Goal: Check status: Check status

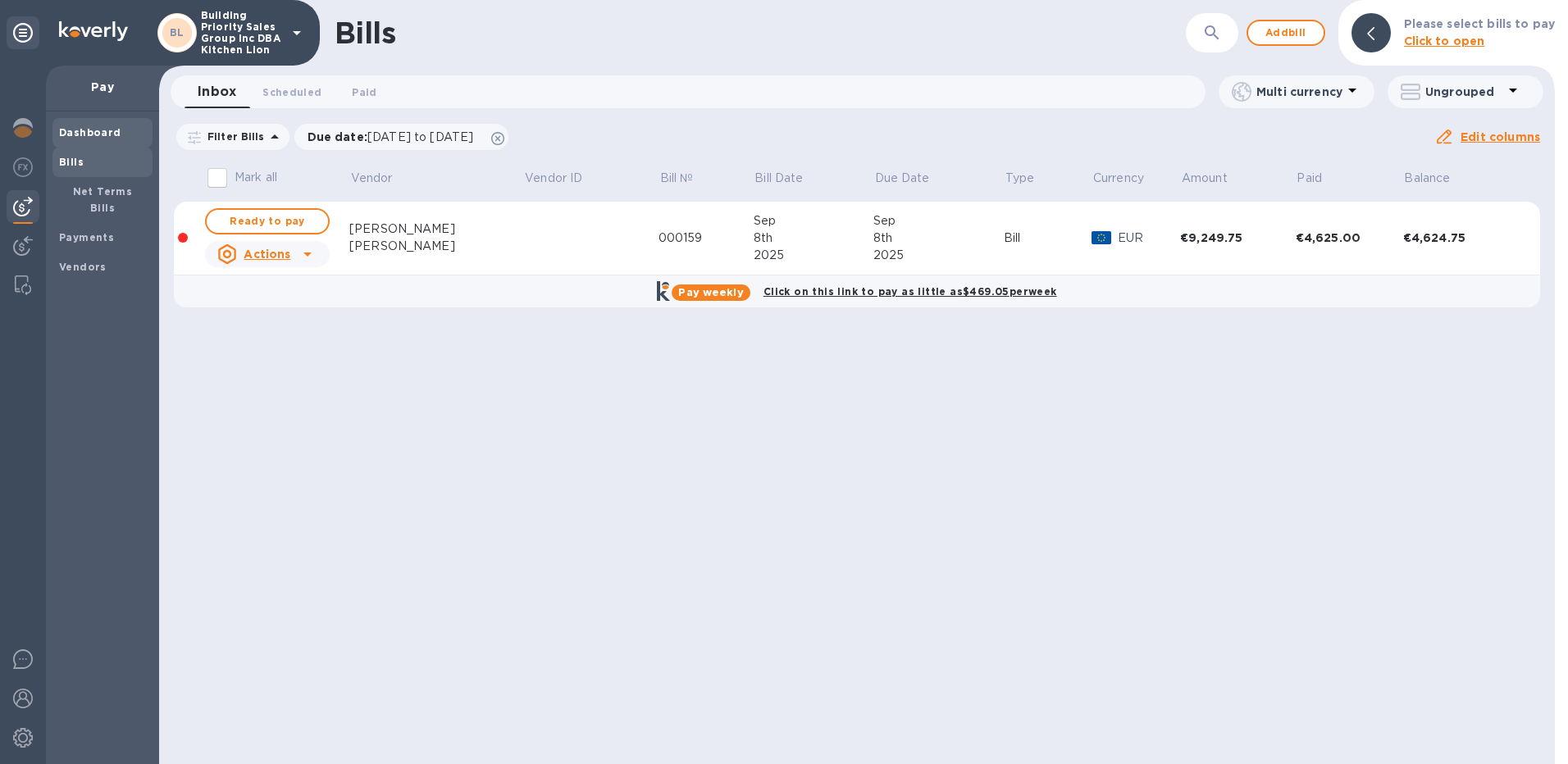
click at [60, 135] on b "Dashboard" at bounding box center [90, 132] width 62 height 12
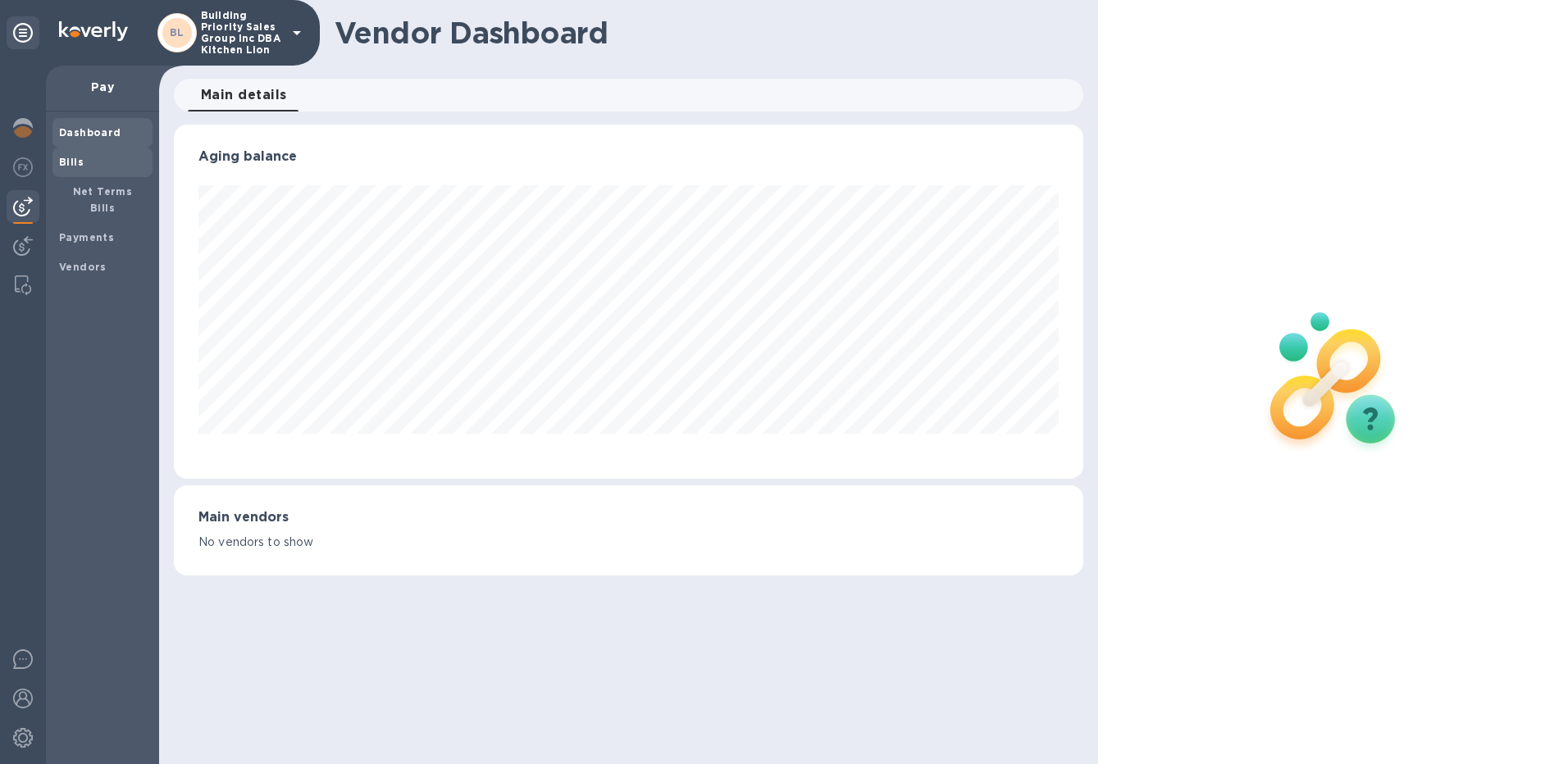
scroll to position [354, 910]
click at [77, 160] on b "Bills" at bounding box center [71, 161] width 25 height 12
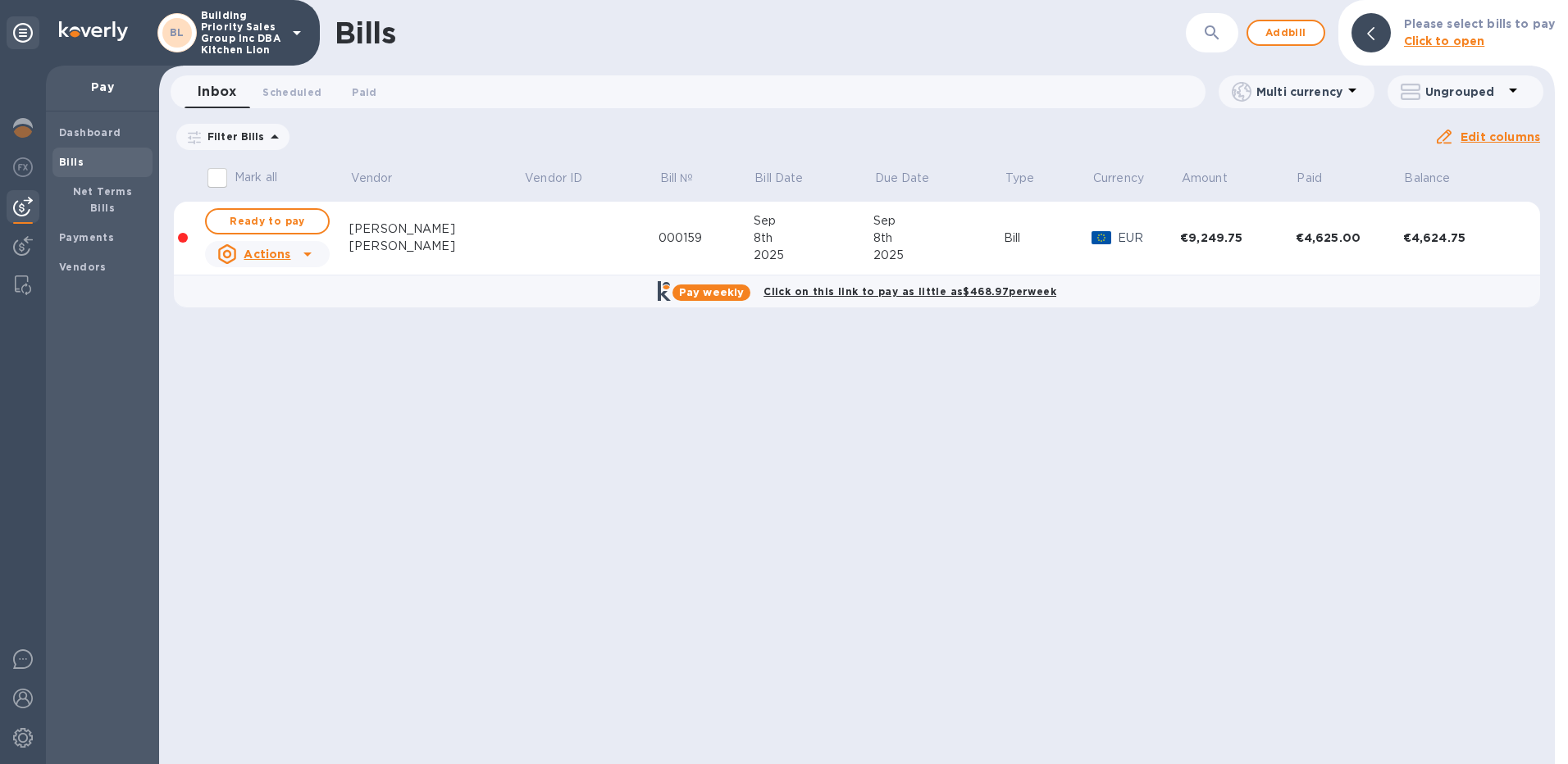
click at [260, 252] on u "Actions" at bounding box center [266, 253] width 46 height 13
click at [555, 199] on div at bounding box center [784, 382] width 1568 height 764
click at [1413, 240] on div "€4,624.75" at bounding box center [1461, 237] width 115 height 17
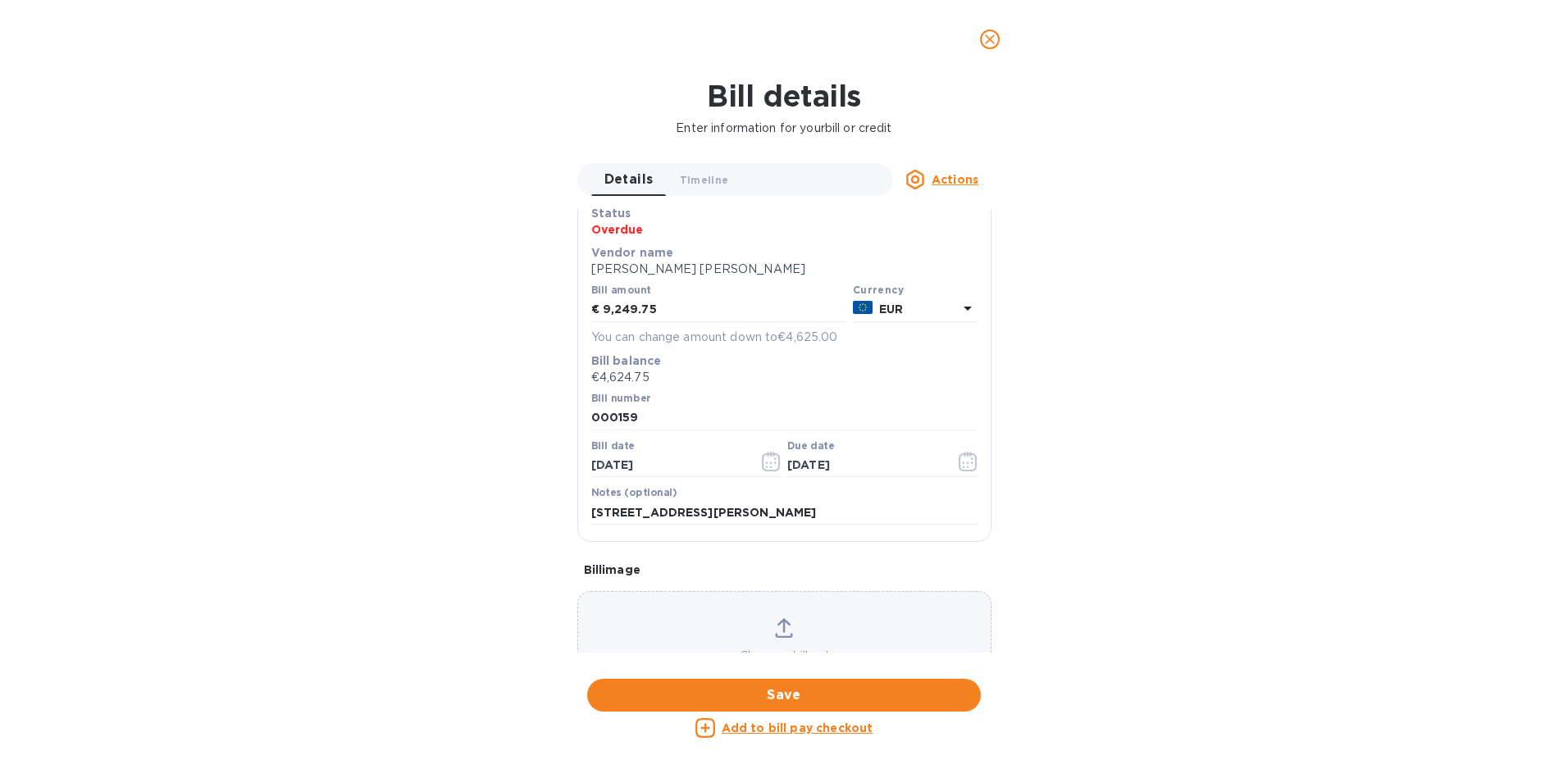
scroll to position [63, 0]
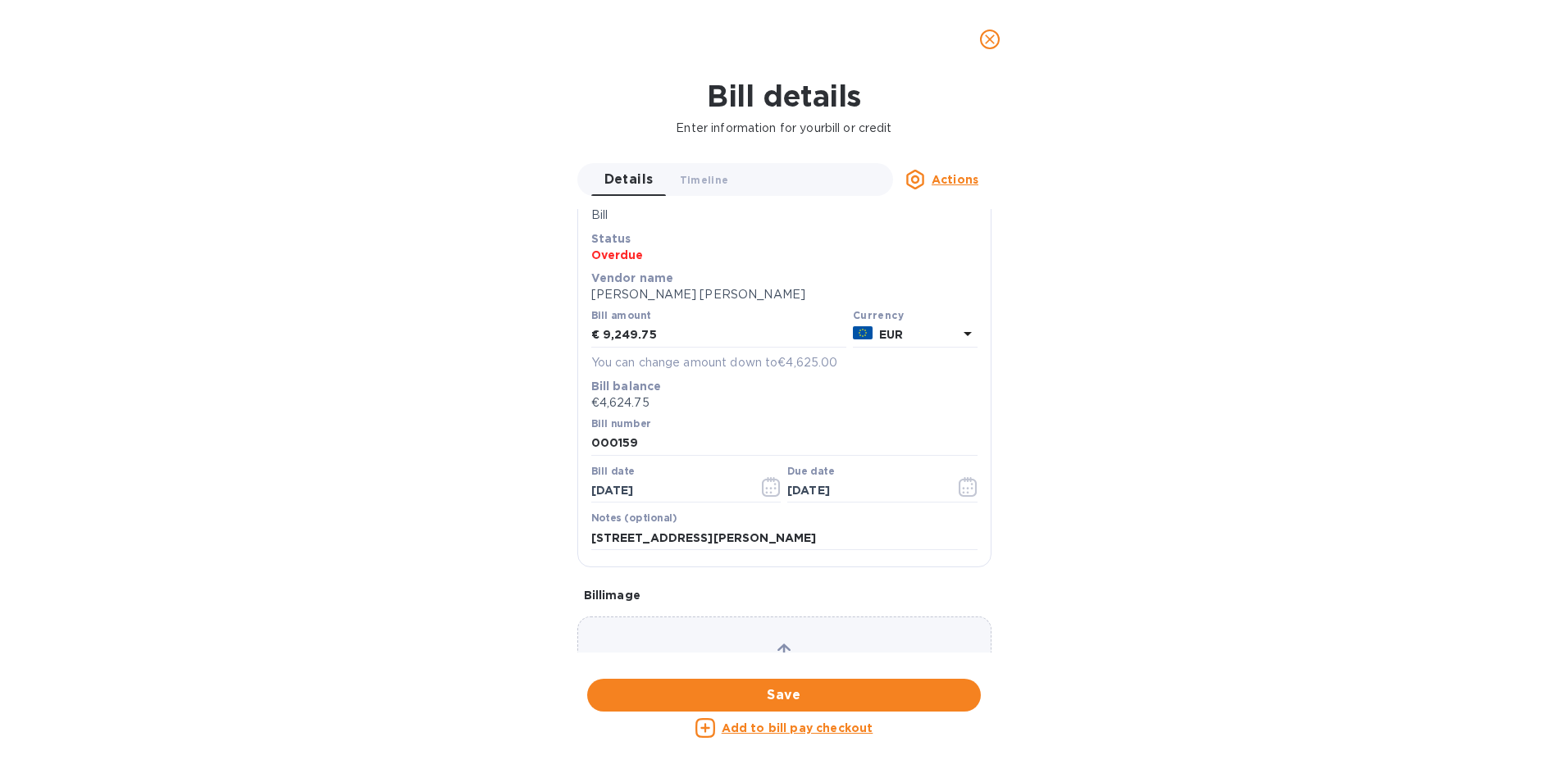
click at [956, 180] on u "Actions" at bounding box center [954, 179] width 46 height 13
click at [322, 131] on div at bounding box center [784, 382] width 1568 height 764
click at [996, 48] on span "close" at bounding box center [990, 39] width 20 height 20
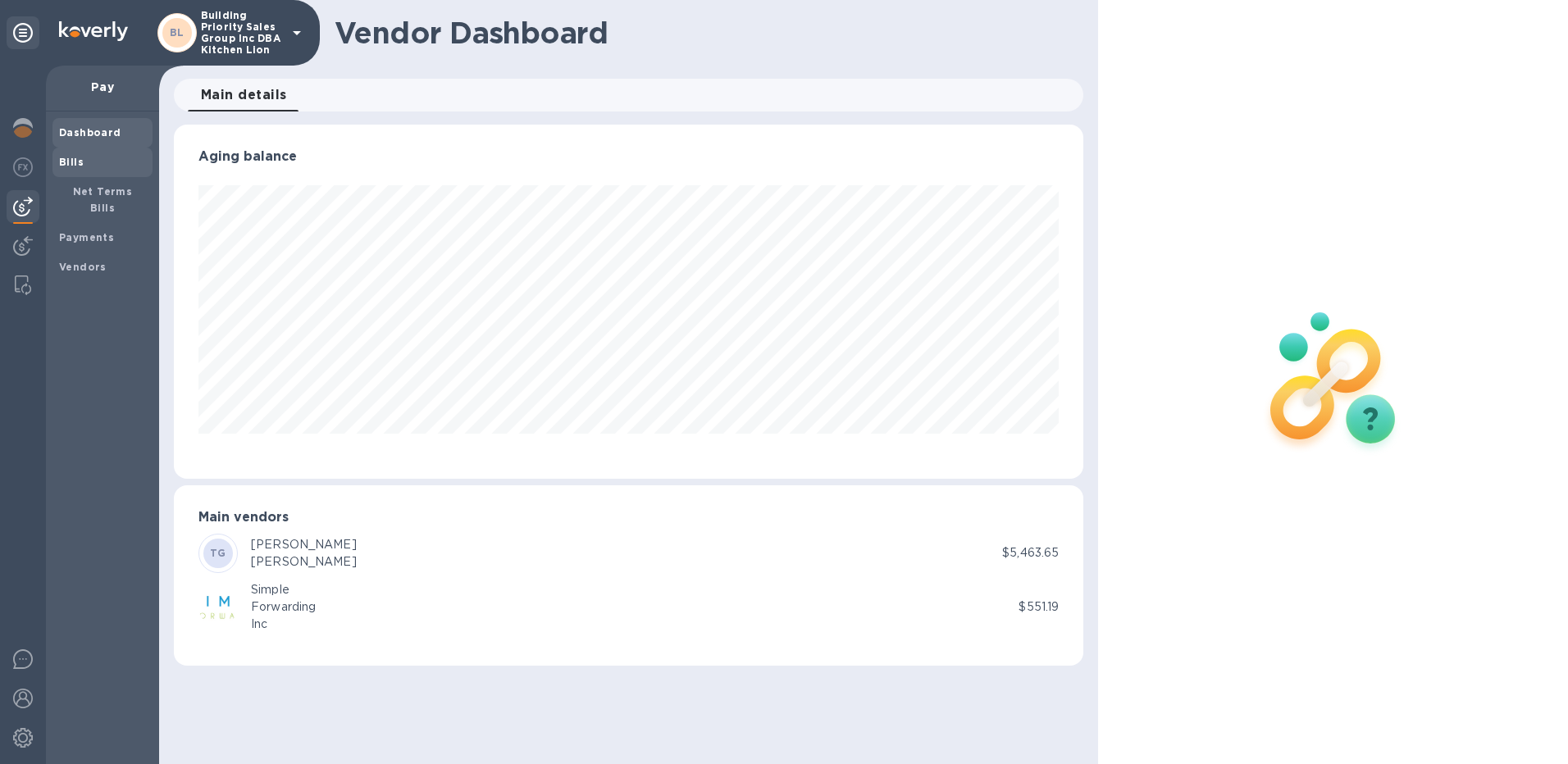
click at [100, 163] on span "Bills" at bounding box center [102, 162] width 87 height 17
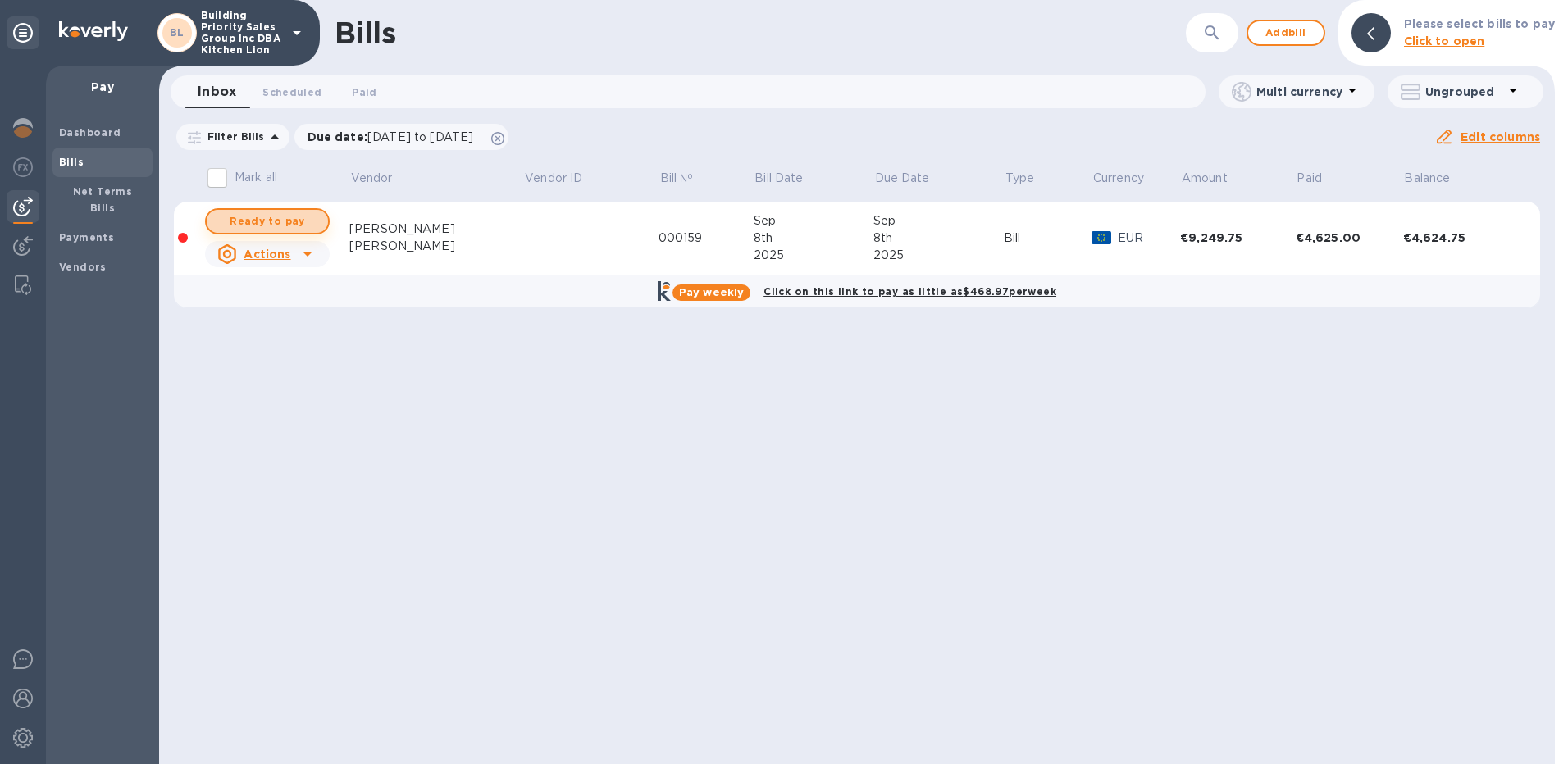
click at [273, 230] on span "Ready to pay" at bounding box center [267, 222] width 96 height 20
checkbox input "true"
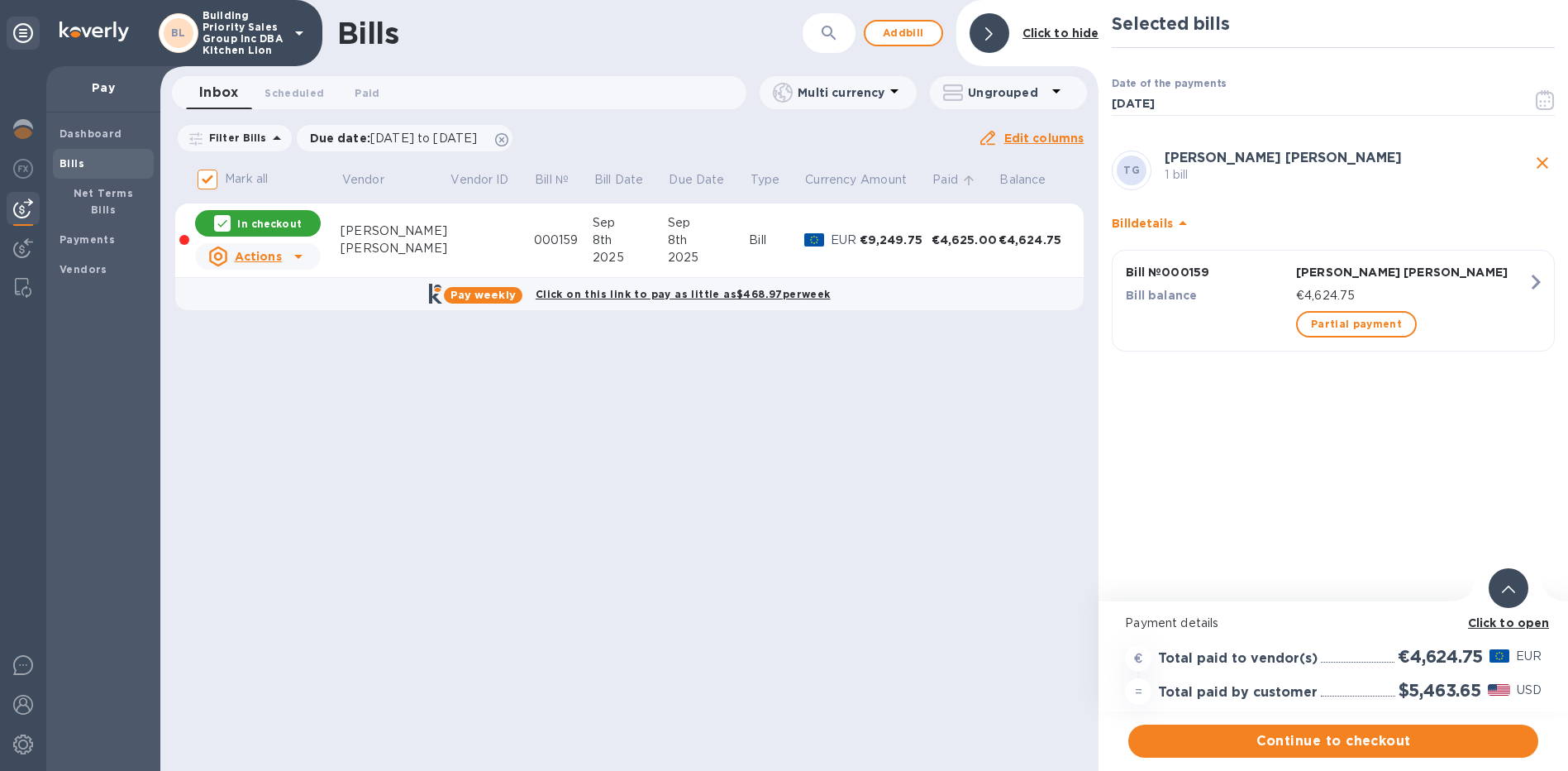
click at [934, 181] on p "Paid" at bounding box center [945, 179] width 26 height 17
click at [941, 218] on td "€4,625.00" at bounding box center [964, 240] width 67 height 75
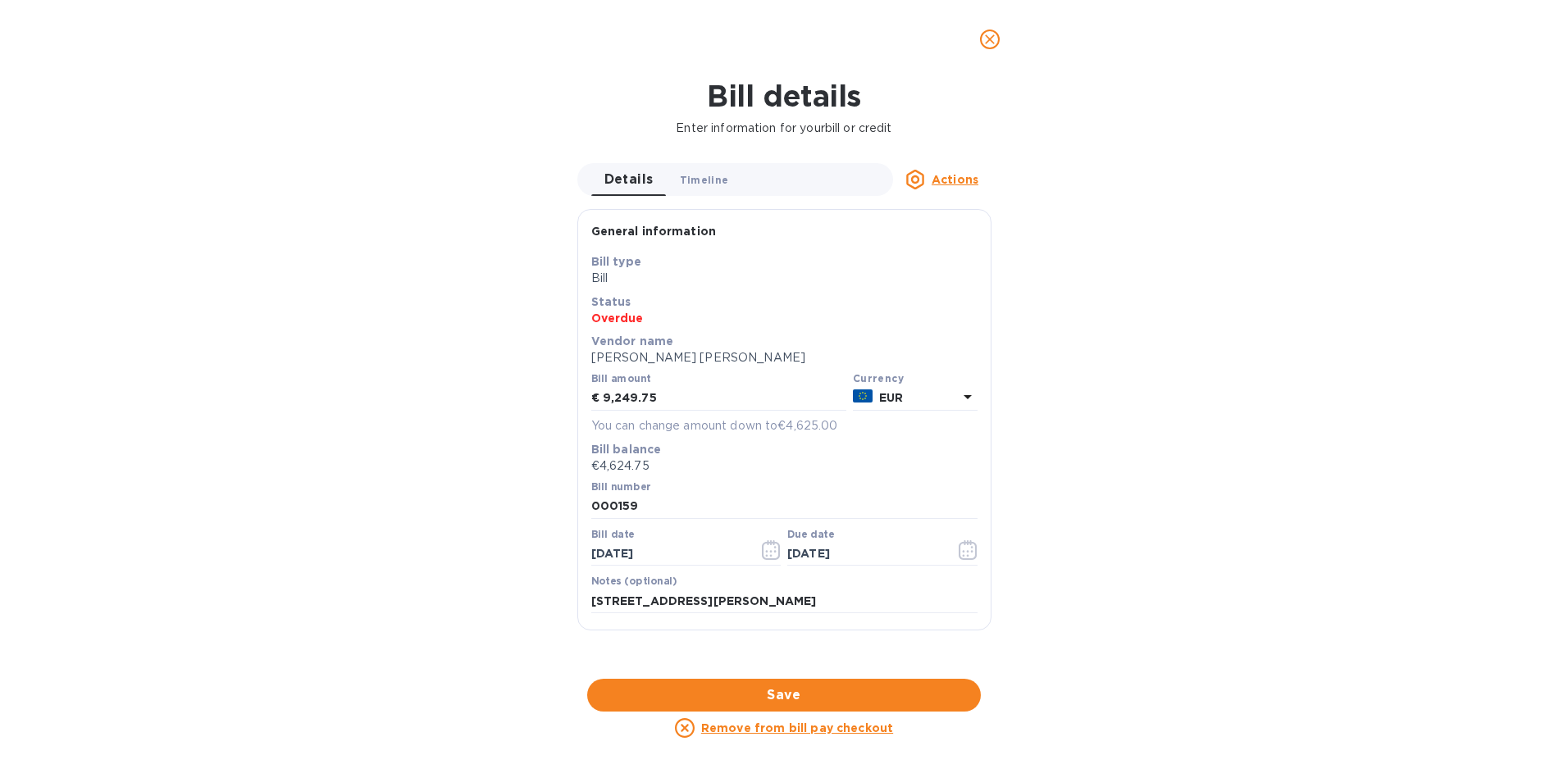
click at [703, 180] on span "Timeline 0" at bounding box center [704, 179] width 49 height 17
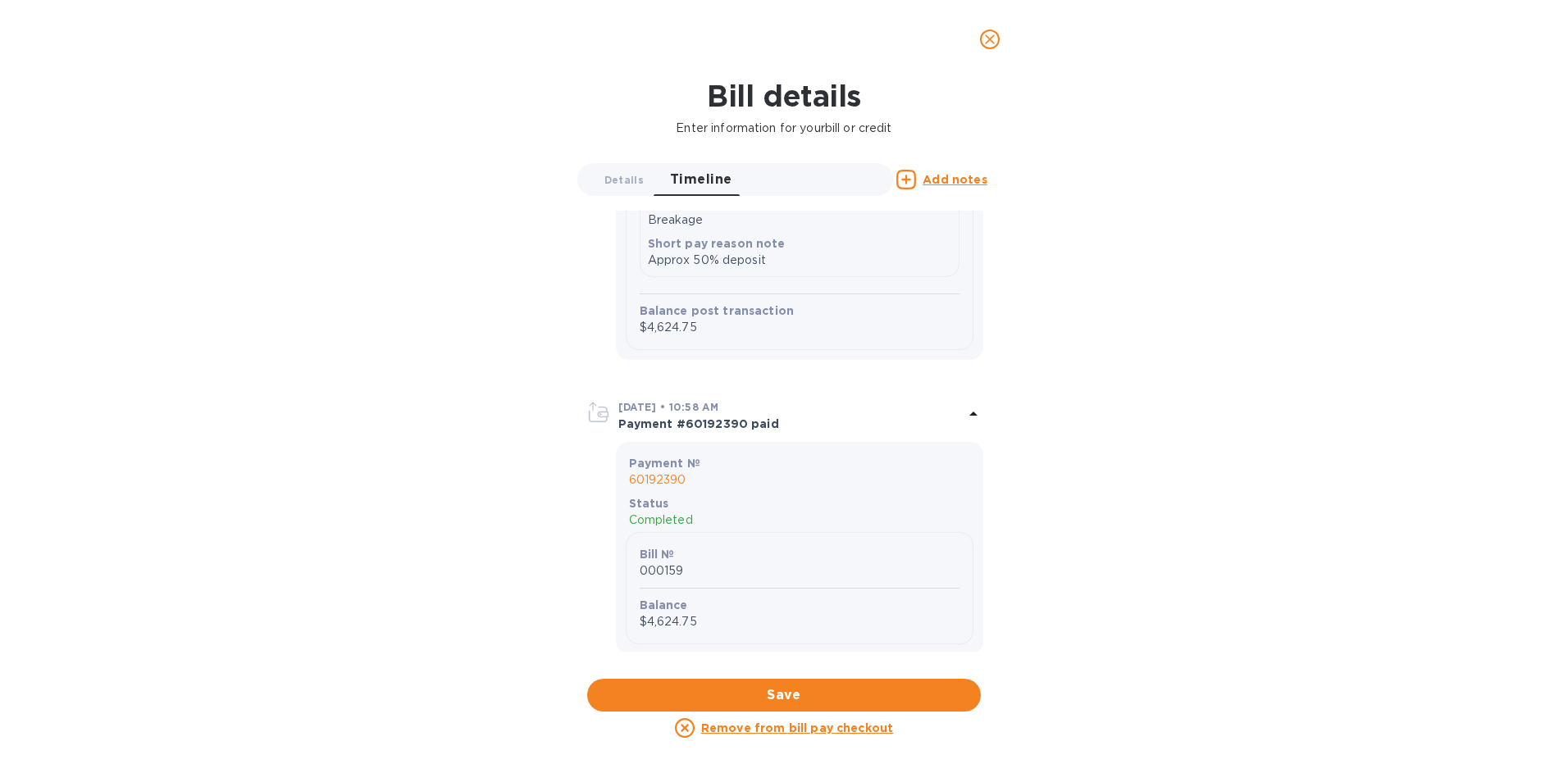
scroll to position [705, 0]
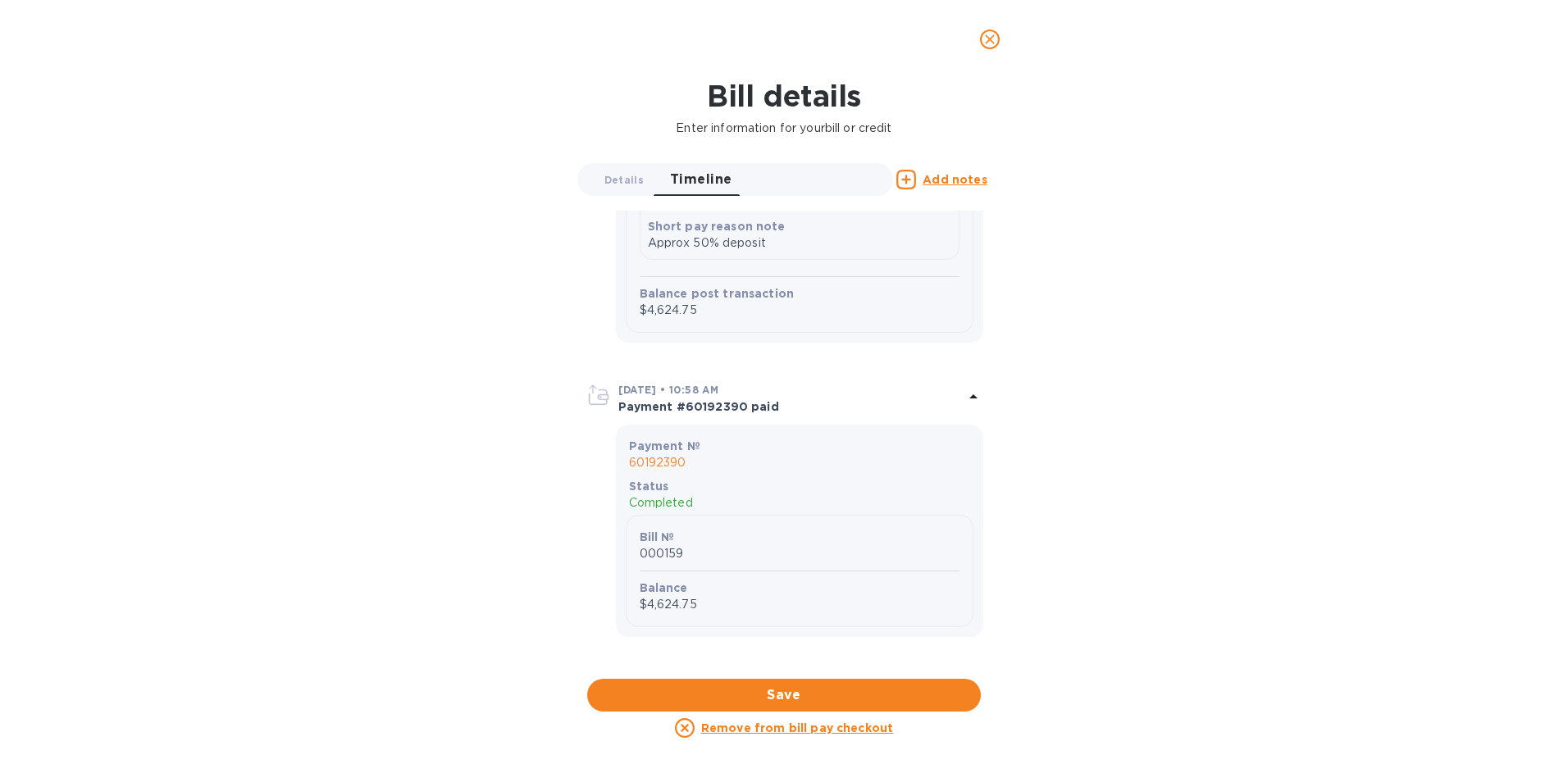
click at [820, 404] on p "Payment #60192390 paid" at bounding box center [791, 407] width 346 height 17
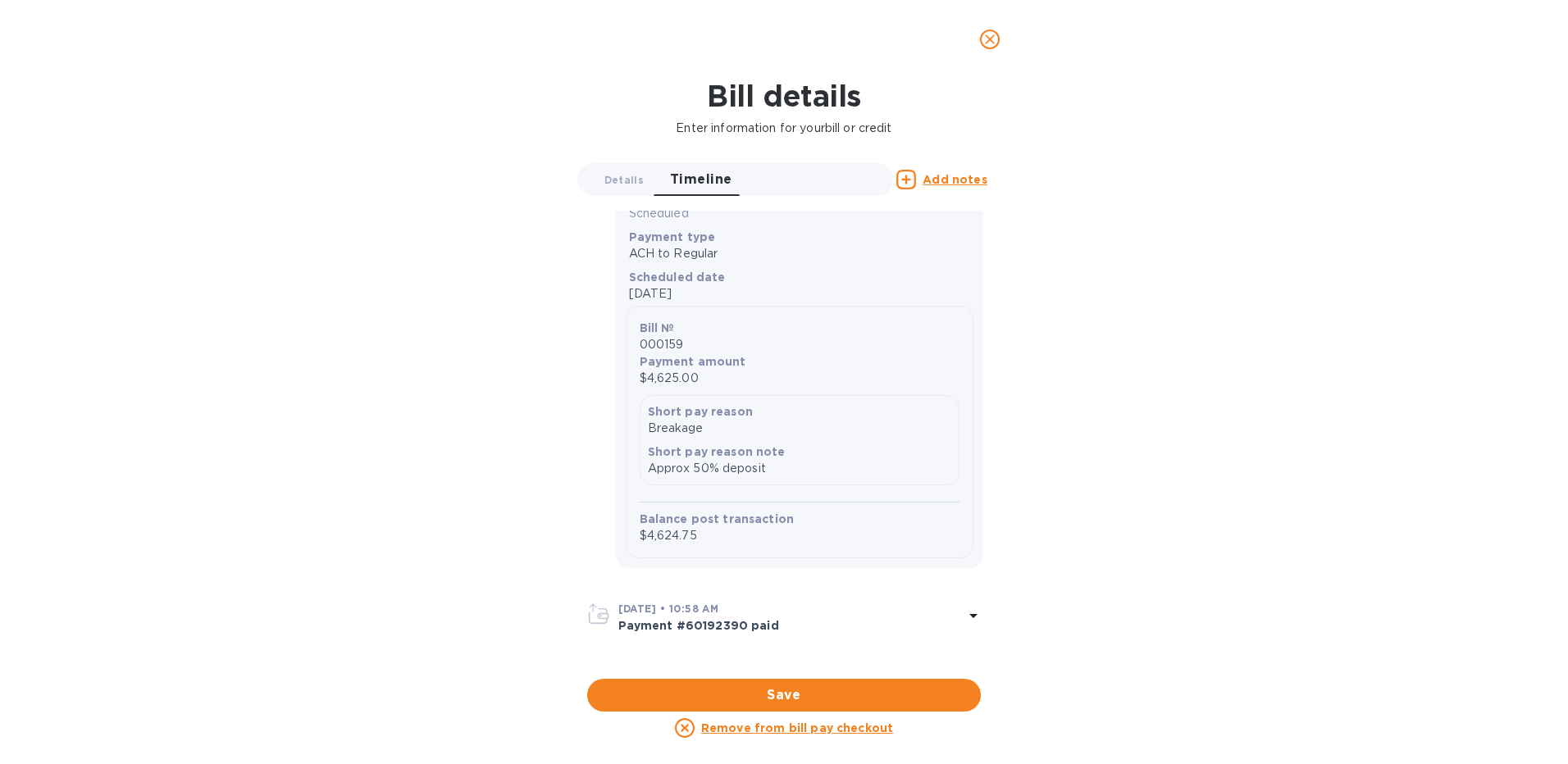
scroll to position [479, 0]
click at [935, 618] on p "Payment #60192390 paid" at bounding box center [791, 625] width 346 height 17
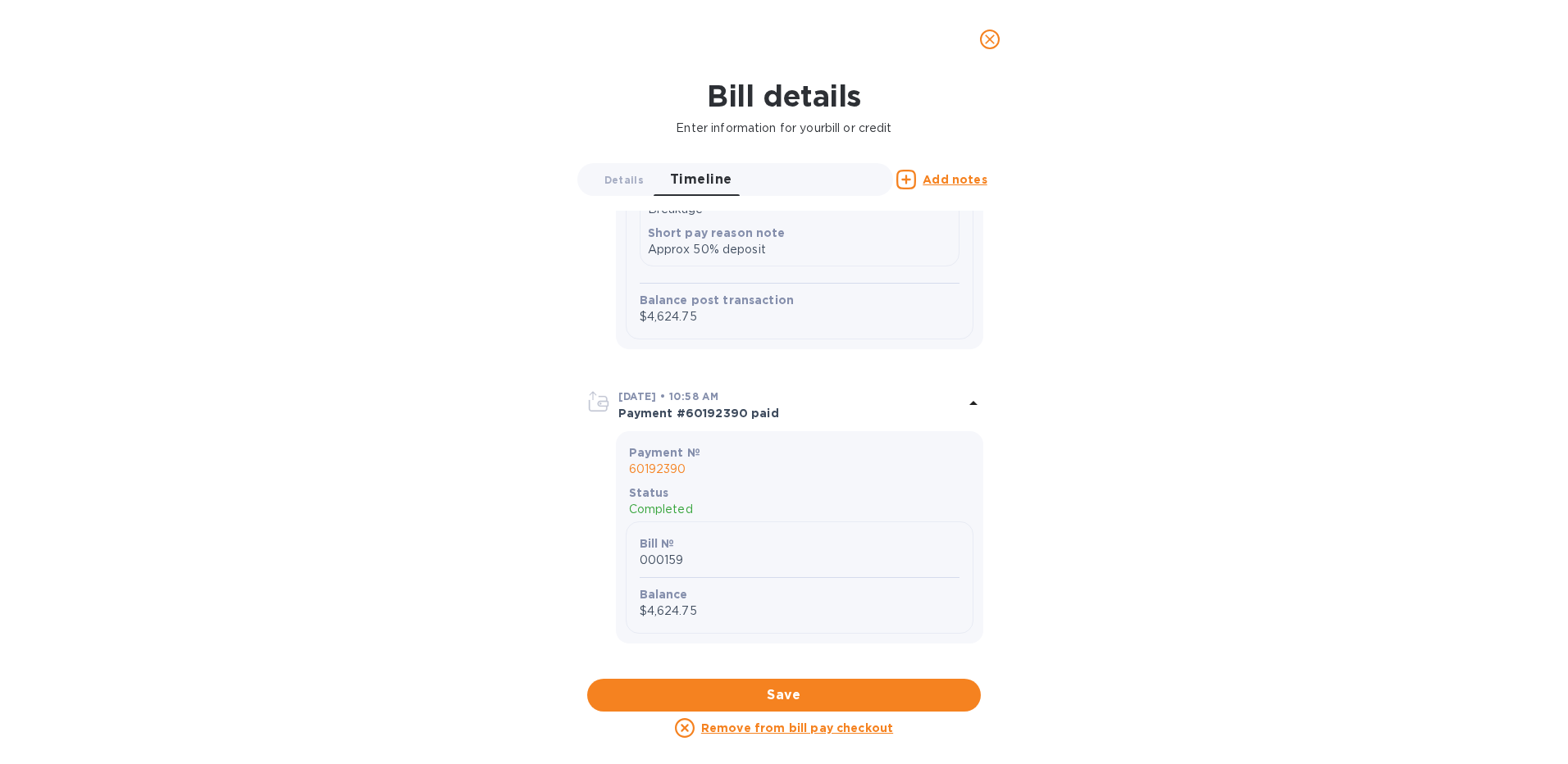
scroll to position [705, 0]
click at [734, 580] on p "Balance" at bounding box center [799, 588] width 320 height 17
click at [696, 487] on p "Status" at bounding box center [800, 485] width 341 height 17
click at [674, 461] on p "60192390" at bounding box center [800, 462] width 341 height 17
click at [662, 459] on p "60192390" at bounding box center [800, 462] width 341 height 17
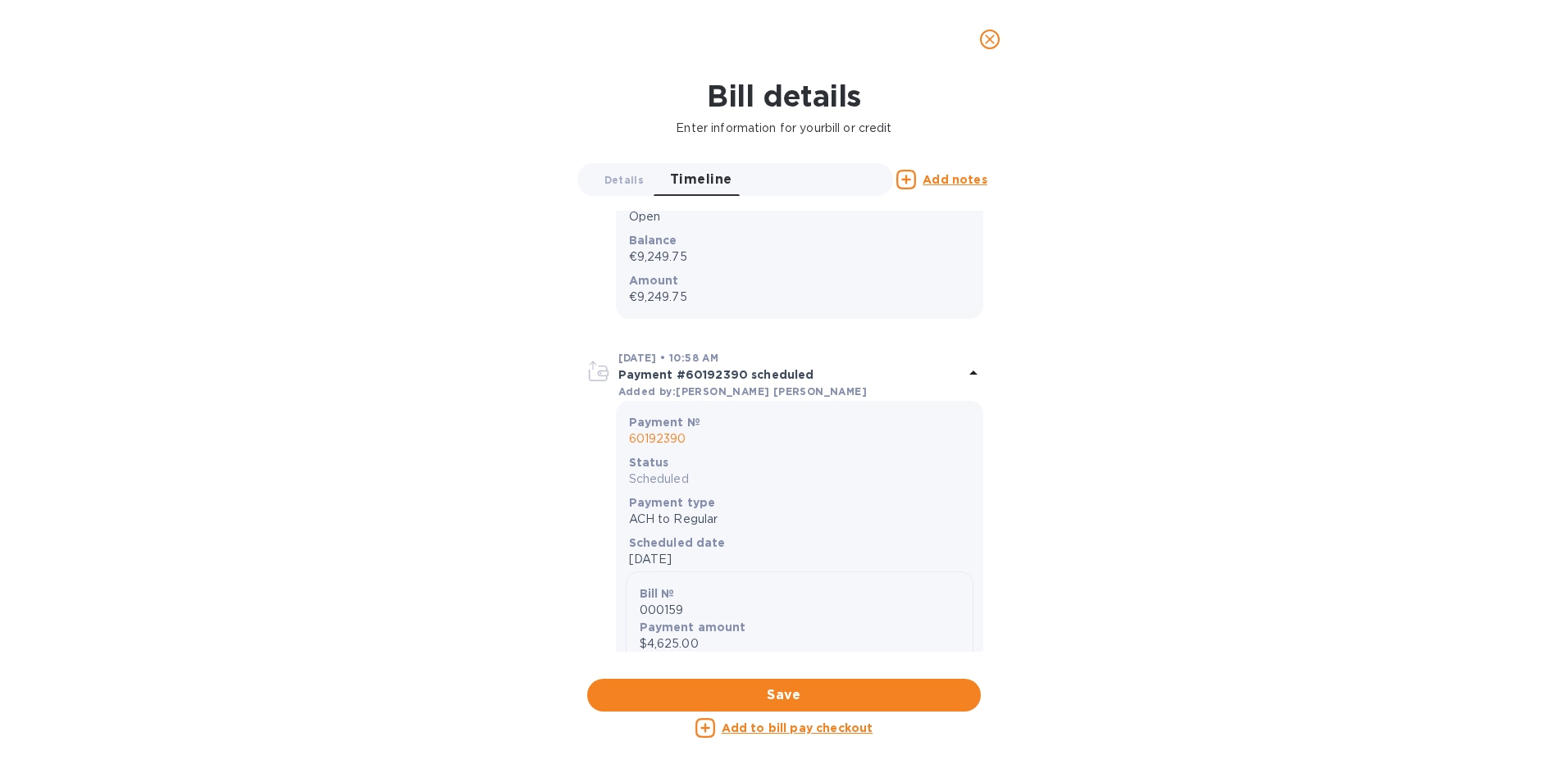
scroll to position [213, 0]
click at [670, 441] on p "60192390" at bounding box center [800, 439] width 341 height 17
click at [673, 380] on p "Payment #60192390 scheduled" at bounding box center [791, 375] width 346 height 17
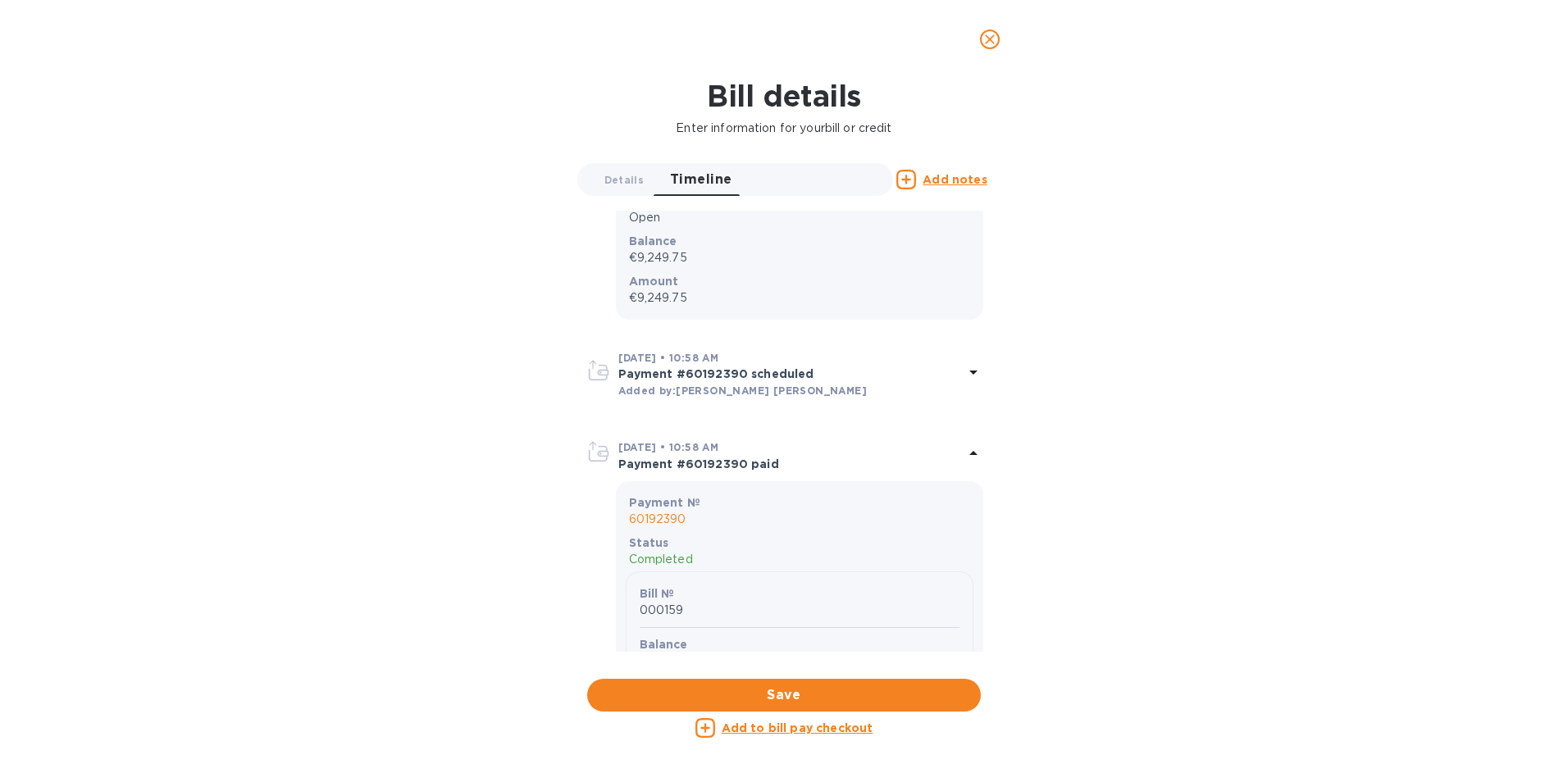
click at [667, 453] on b "[DATE] • 10:58 AM" at bounding box center [669, 447] width 100 height 12
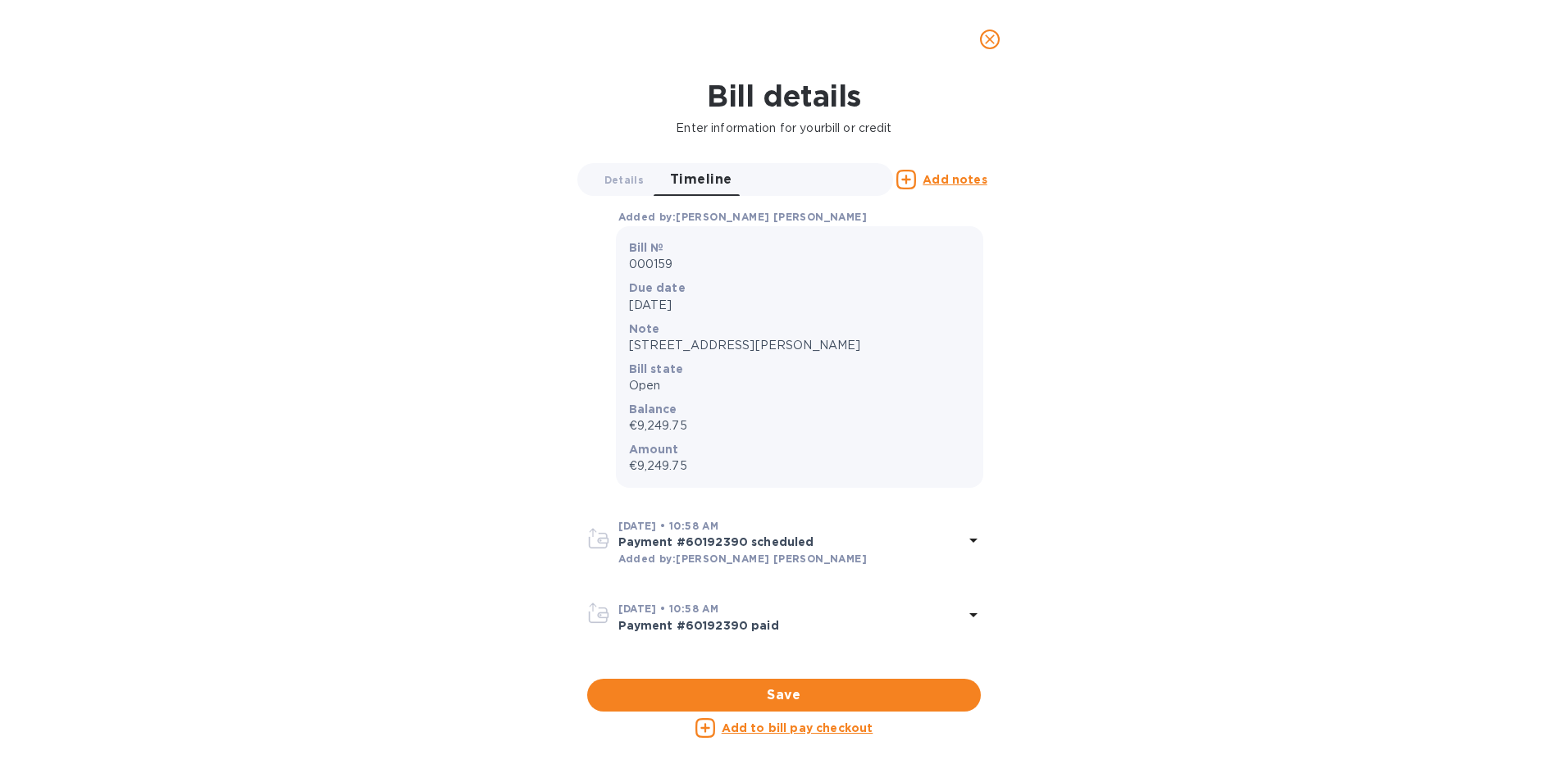
scroll to position [44, 0]
click at [837, 537] on p "Payment #60192390 scheduled" at bounding box center [791, 542] width 346 height 17
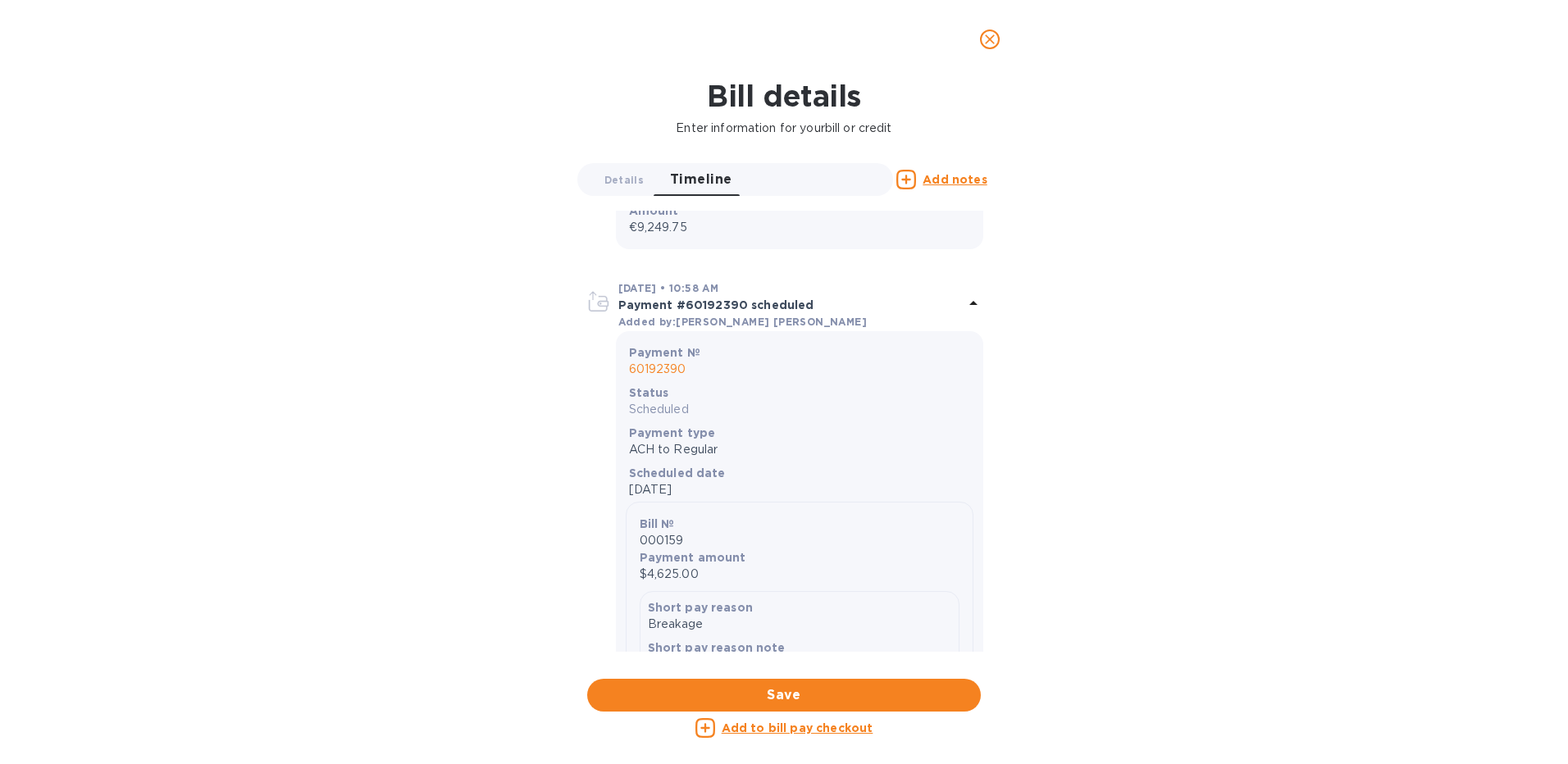
scroll to position [328, 0]
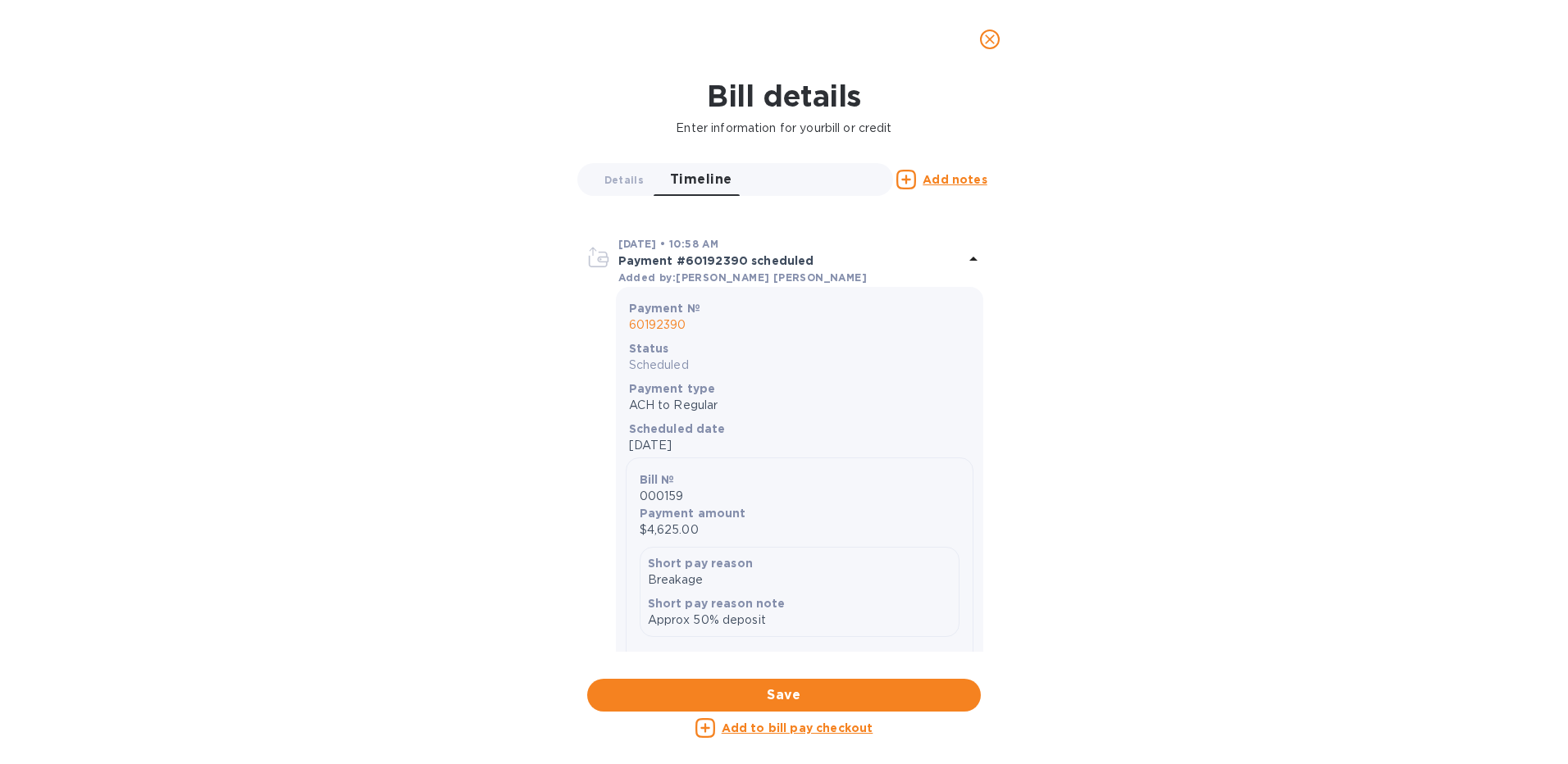
click at [679, 622] on p "Approx 50% deposit" at bounding box center [800, 619] width 303 height 17
click at [693, 570] on div "Short pay reason Breakage" at bounding box center [800, 572] width 303 height 33
drag, startPoint x: 693, startPoint y: 570, endPoint x: 688, endPoint y: 421, distance: 149.1
click at [688, 422] on b "Scheduled date" at bounding box center [678, 428] width 97 height 13
click at [663, 306] on b "Payment №" at bounding box center [665, 307] width 71 height 13
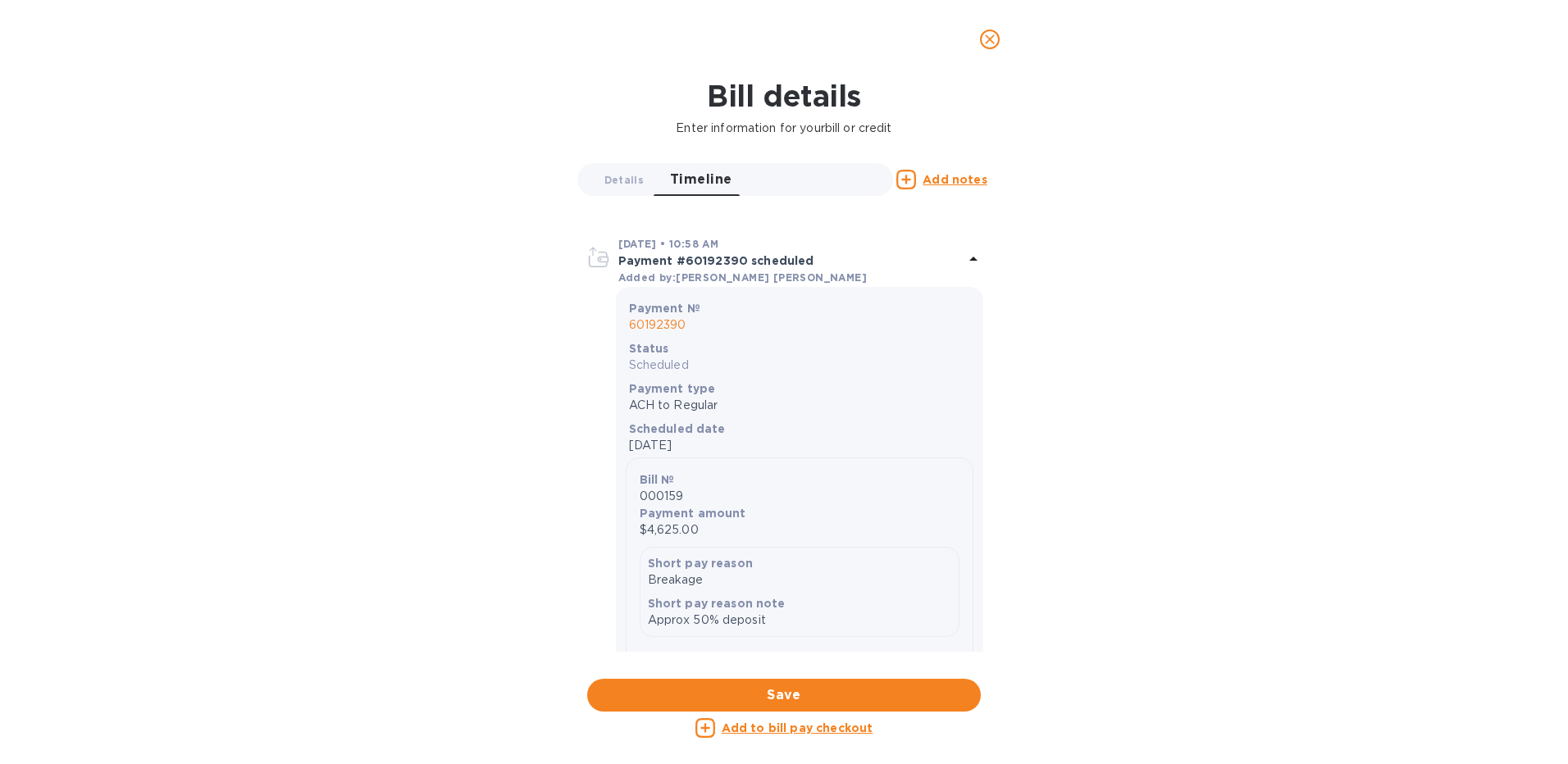
click at [659, 318] on p "60192390" at bounding box center [800, 324] width 341 height 17
click at [633, 259] on p "Payment #60192390 scheduled" at bounding box center [791, 260] width 346 height 17
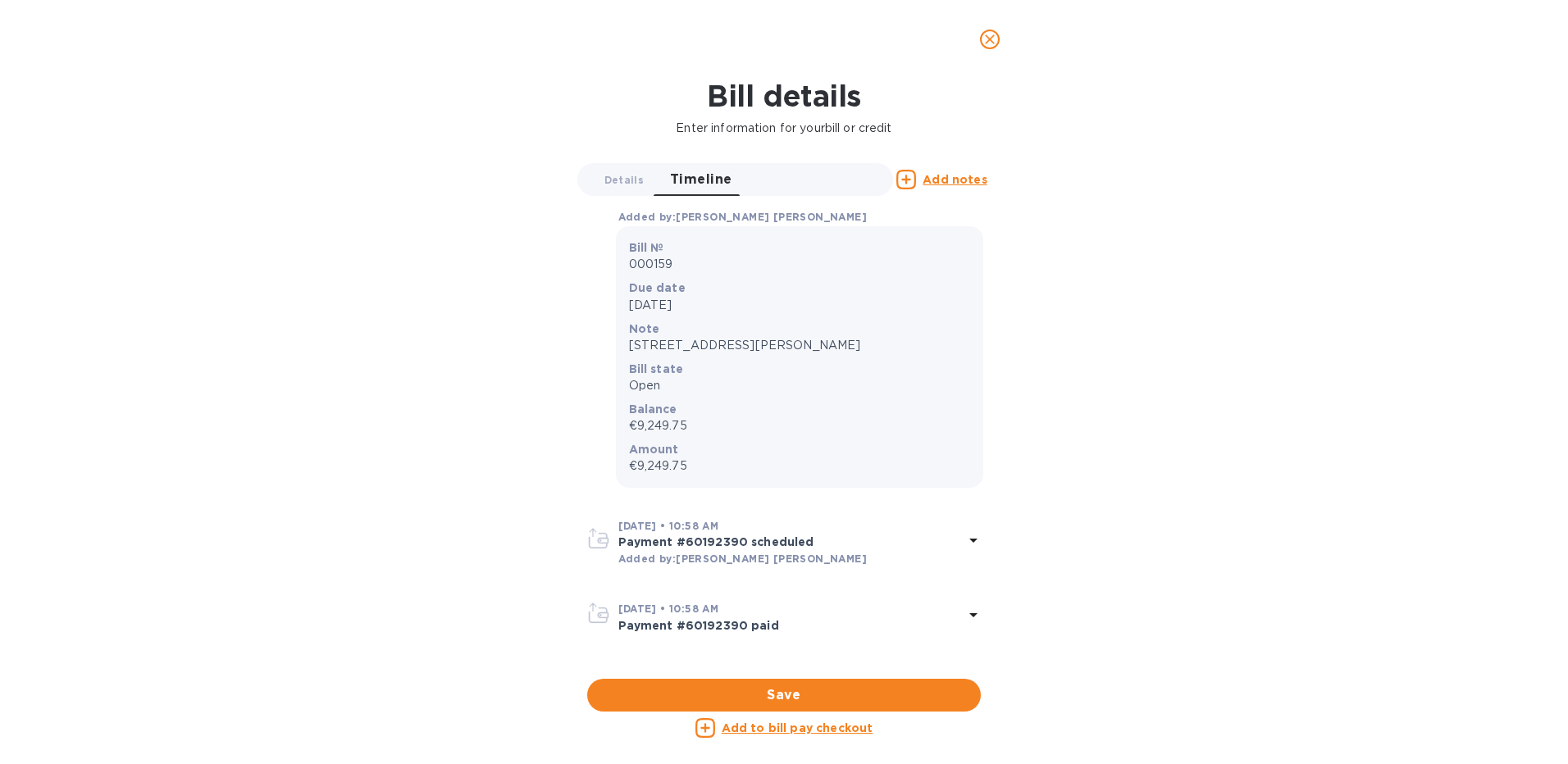
scroll to position [45, 0]
click at [630, 184] on span "Details 0" at bounding box center [624, 179] width 39 height 17
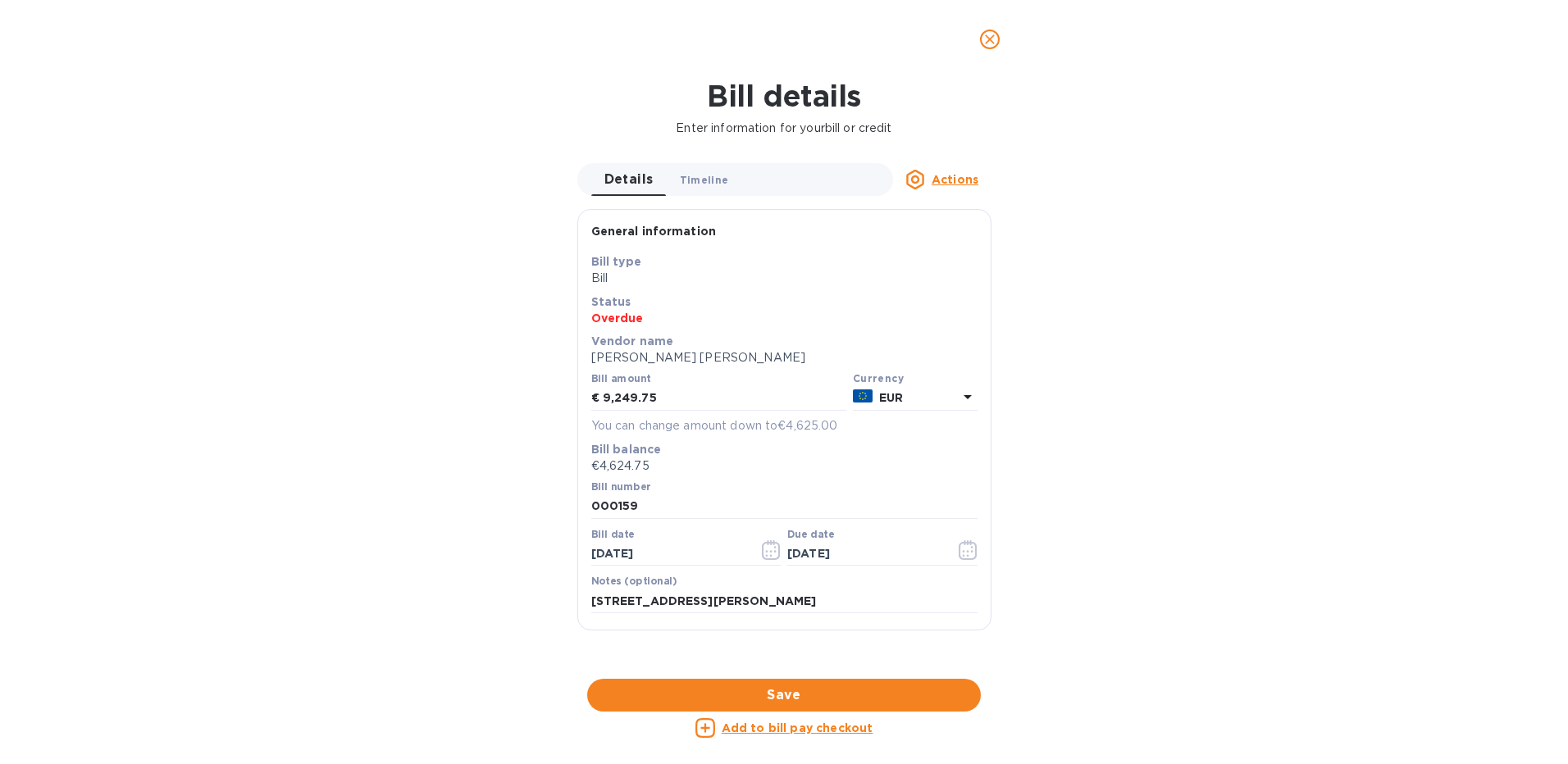
click at [693, 185] on span "Timeline 0" at bounding box center [704, 179] width 49 height 17
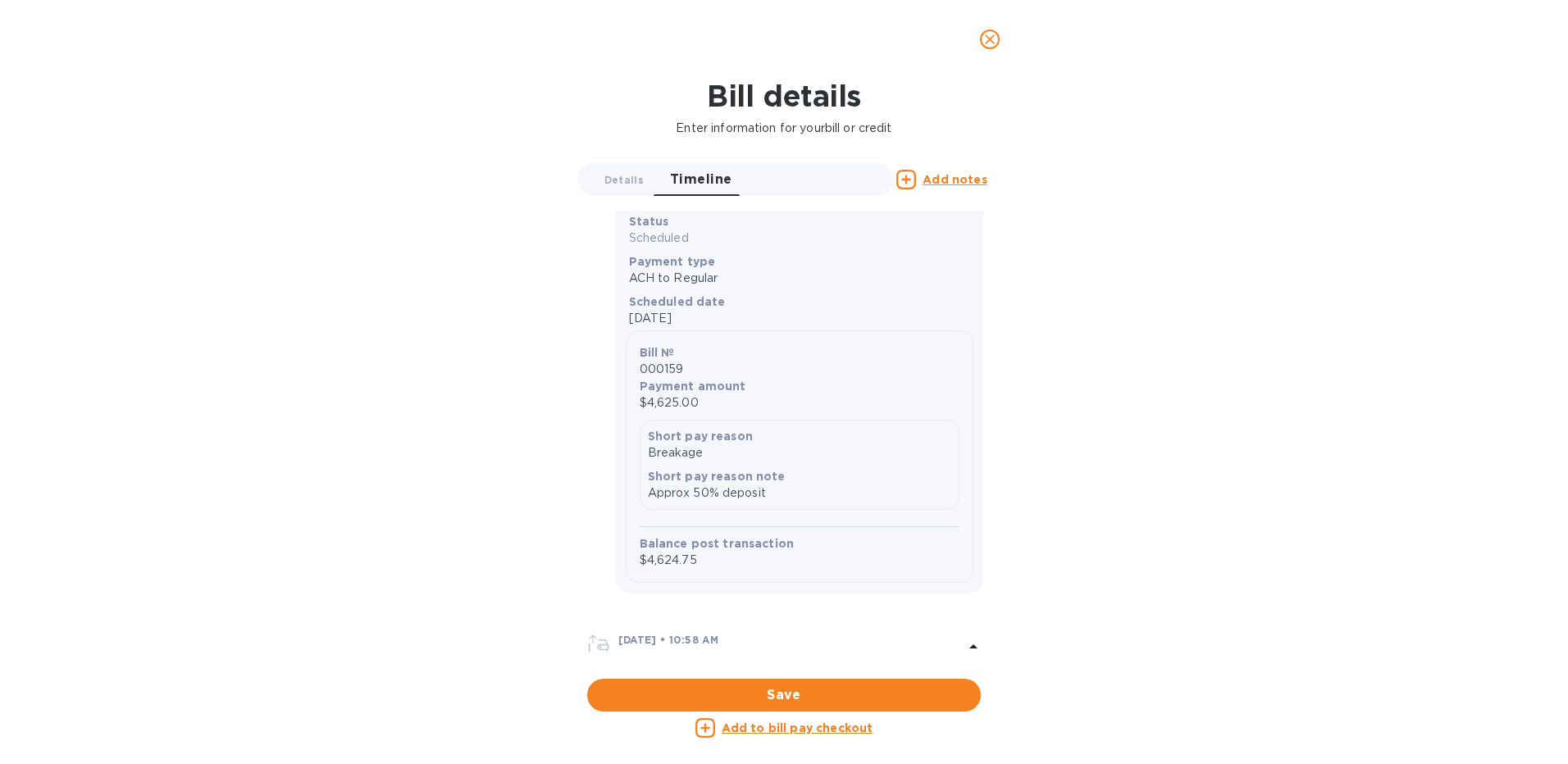
scroll to position [537, 0]
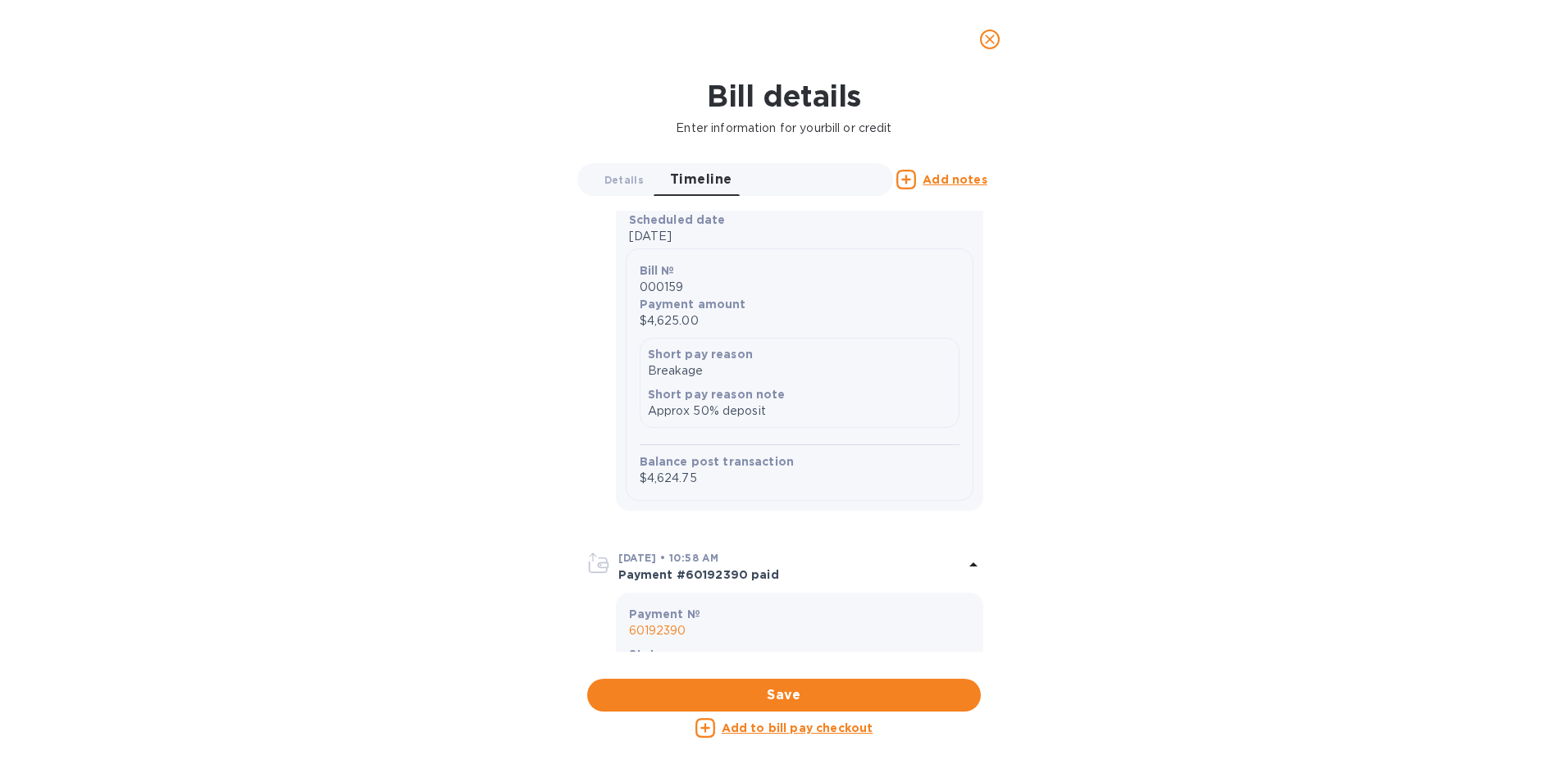
click at [810, 386] on p "Short pay reason note" at bounding box center [800, 394] width 303 height 17
click at [688, 314] on p "$4,625.00" at bounding box center [799, 320] width 320 height 17
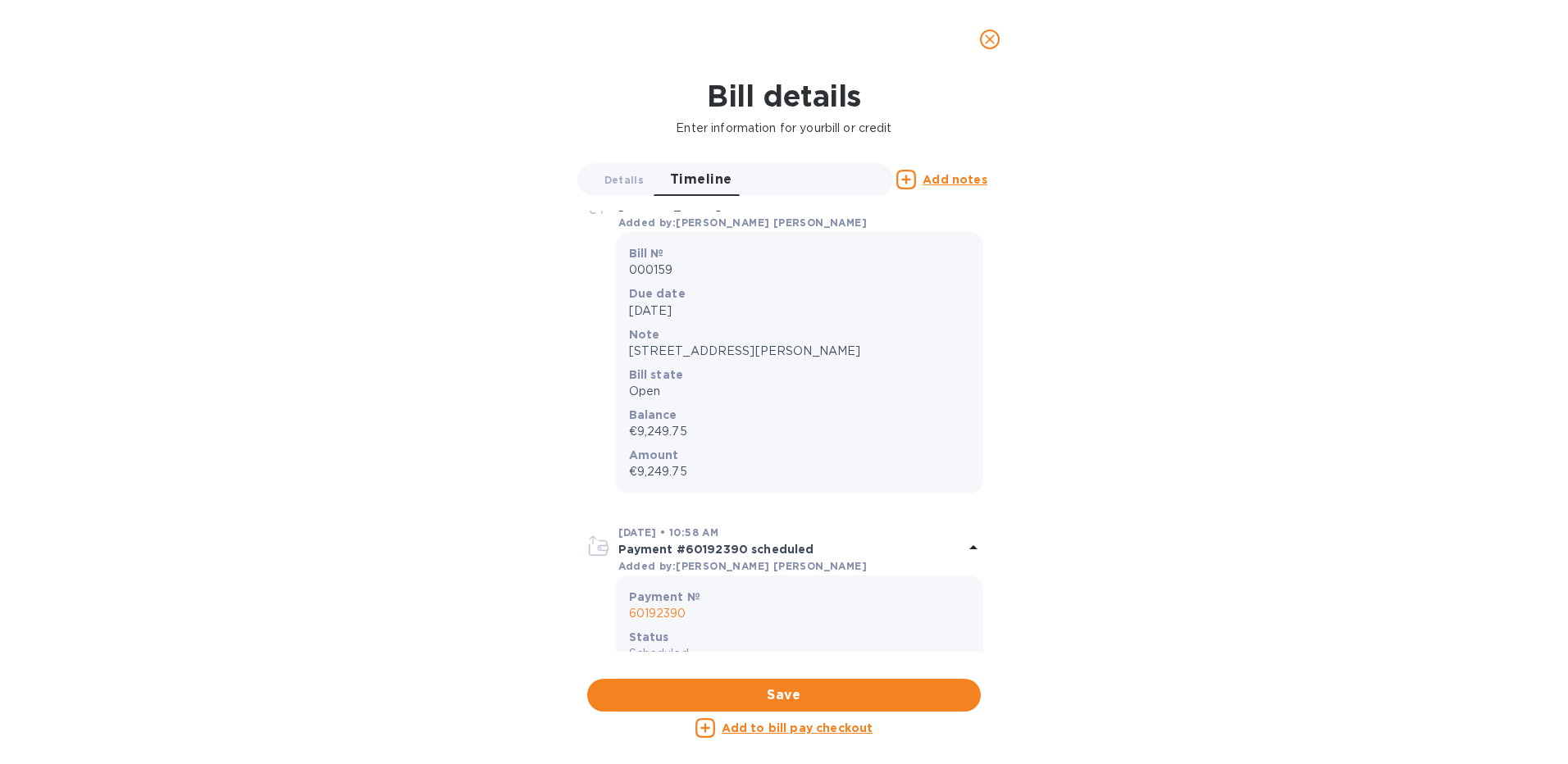
scroll to position [0, 0]
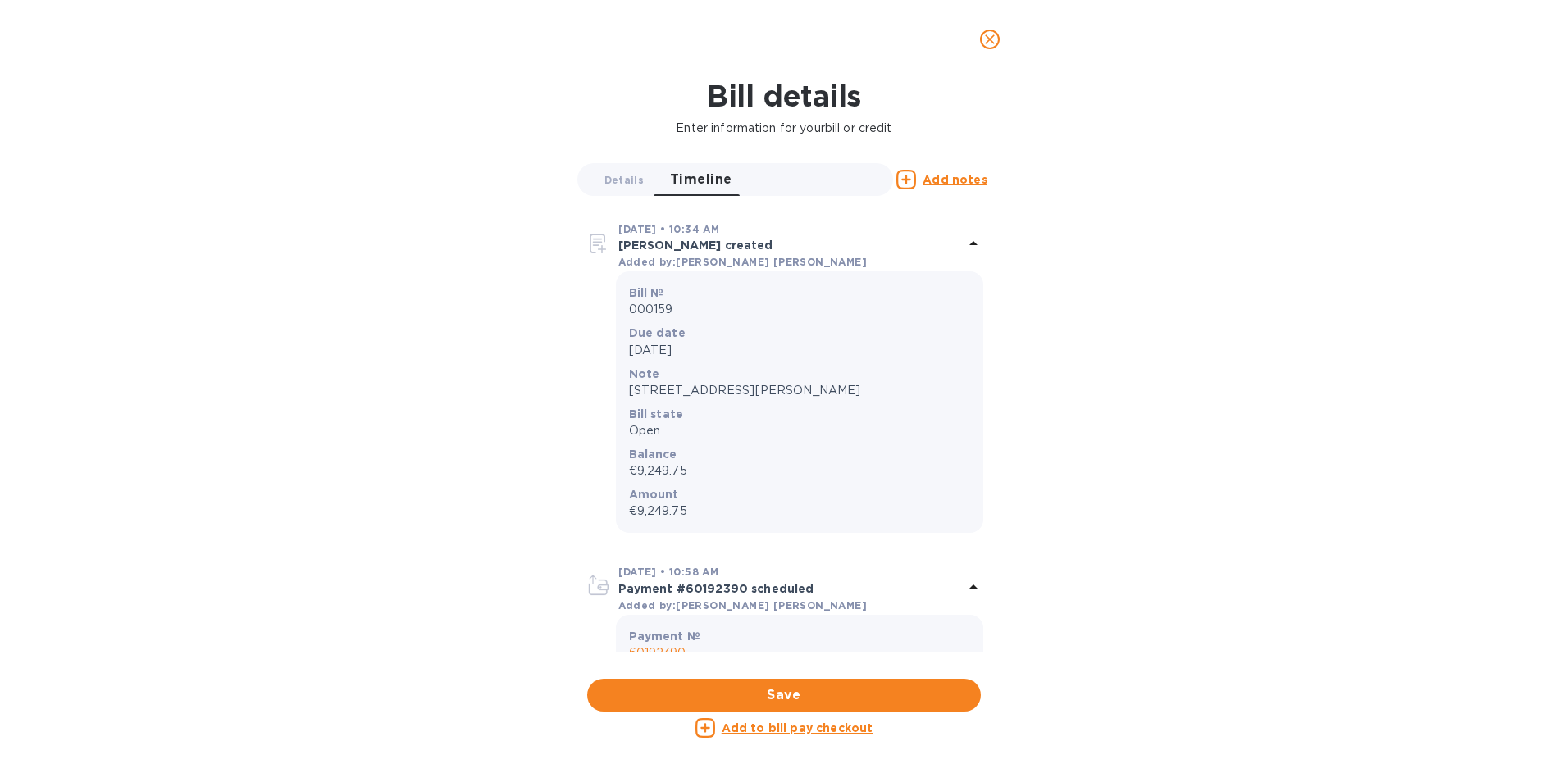
click at [673, 284] on div "Bill № 000159" at bounding box center [799, 301] width 348 height 40
click at [658, 293] on b "Bill №" at bounding box center [647, 292] width 35 height 13
click at [636, 463] on p "€9,249.75" at bounding box center [800, 471] width 341 height 17
click at [642, 467] on p "€9,249.75" at bounding box center [800, 471] width 341 height 17
click at [685, 389] on p "[STREET_ADDRESS][PERSON_NAME]" at bounding box center [800, 390] width 341 height 17
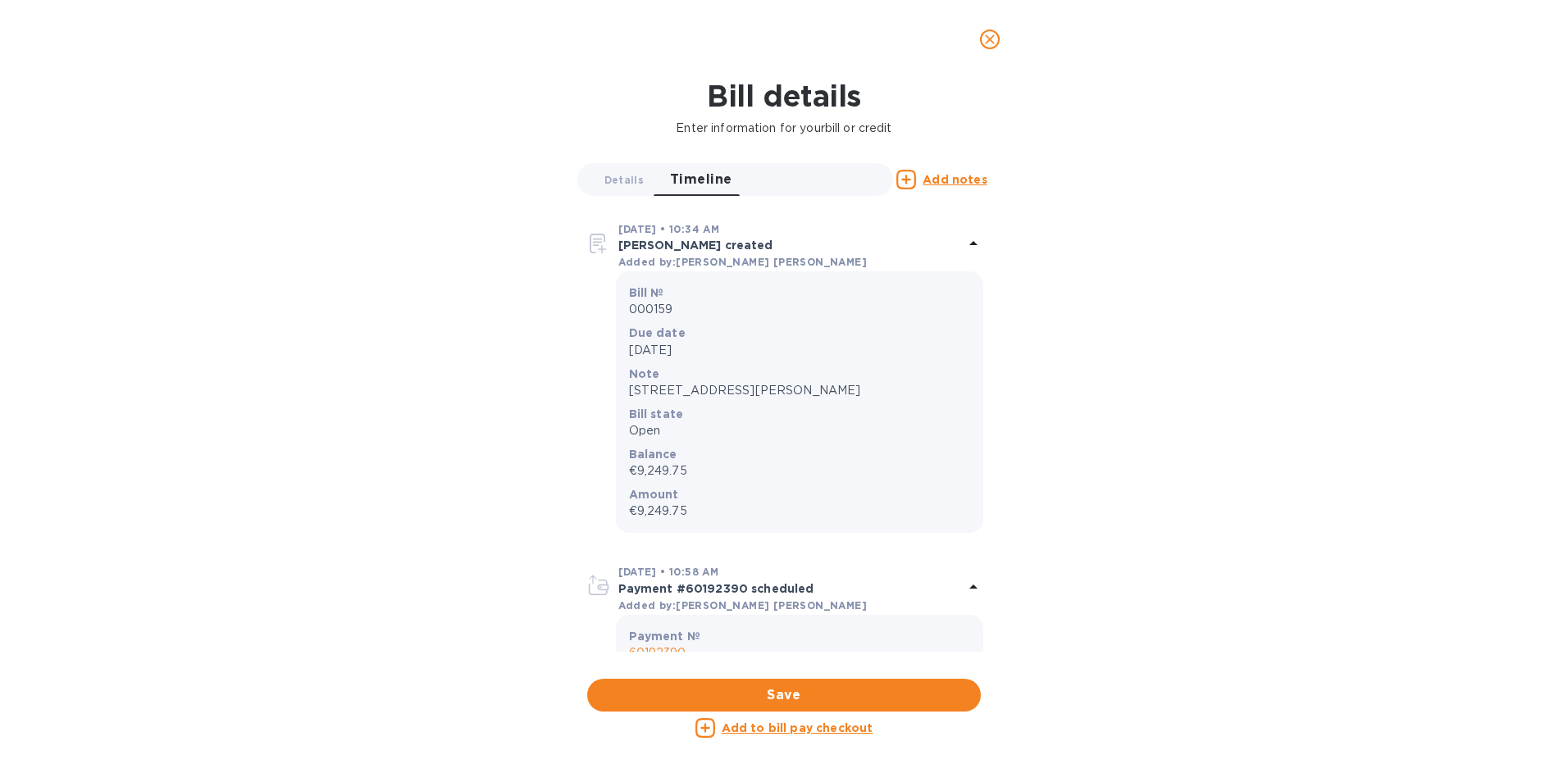
click at [615, 490] on div "Bill № 000159 Due date [DATE] Note [STREET_ADDRESS][PERSON_NAME] Bill state Ope…" at bounding box center [784, 402] width 398 height 261
click at [644, 514] on p "€9,249.75" at bounding box center [800, 510] width 341 height 17
click at [610, 250] on img at bounding box center [598, 243] width 27 height 27
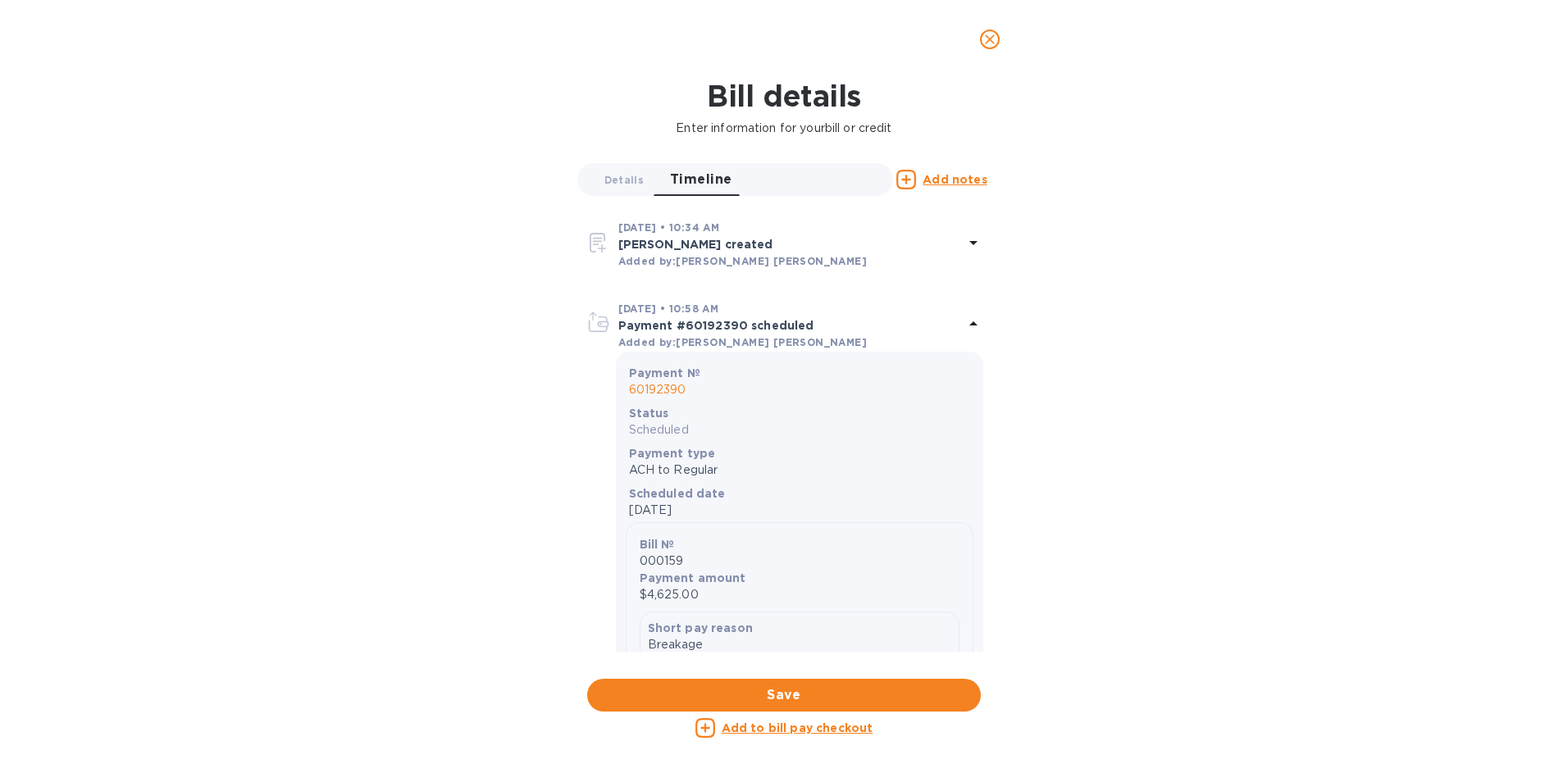
click at [611, 321] on img at bounding box center [598, 324] width 27 height 27
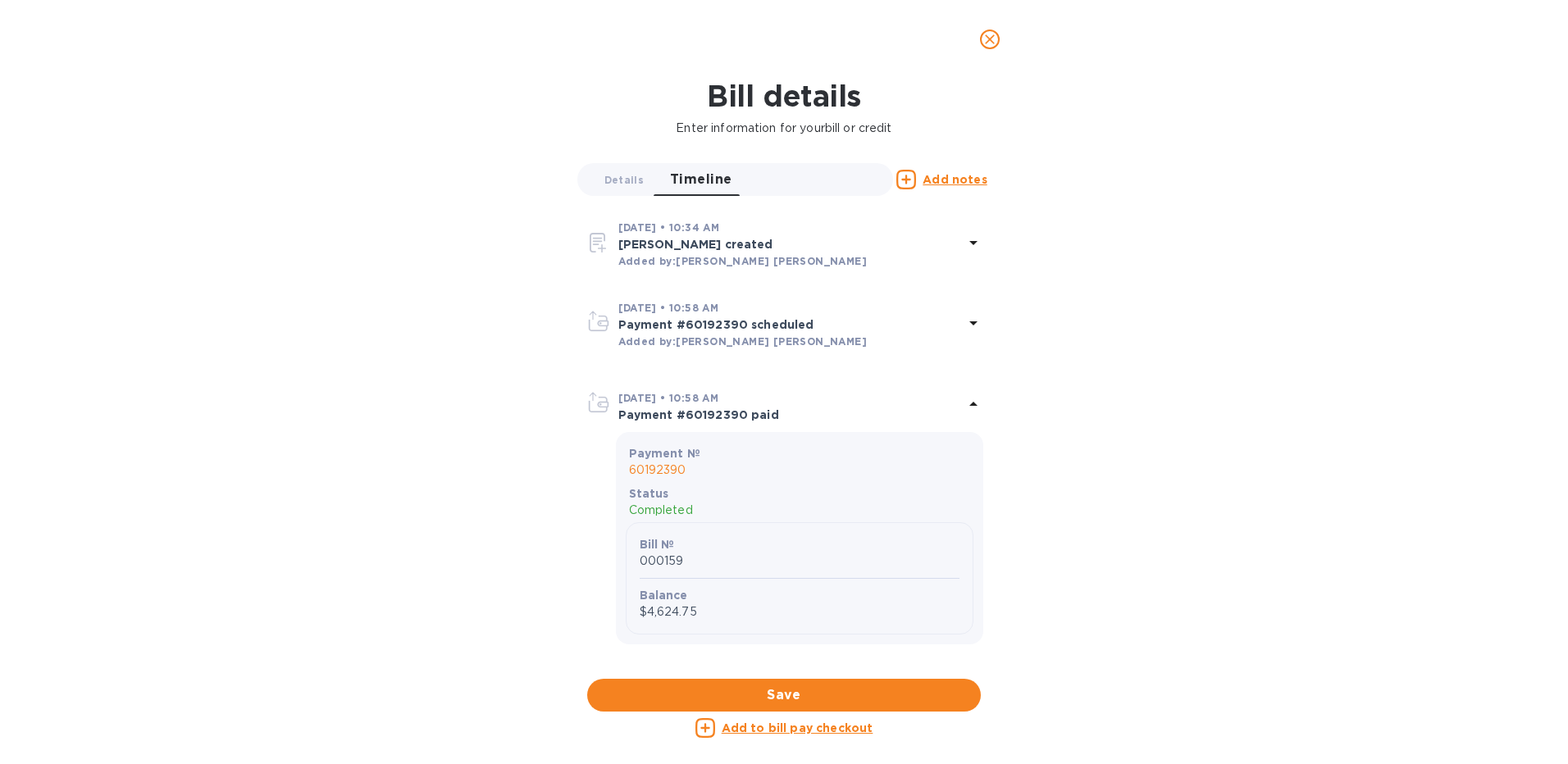
click at [595, 405] on img at bounding box center [598, 404] width 27 height 27
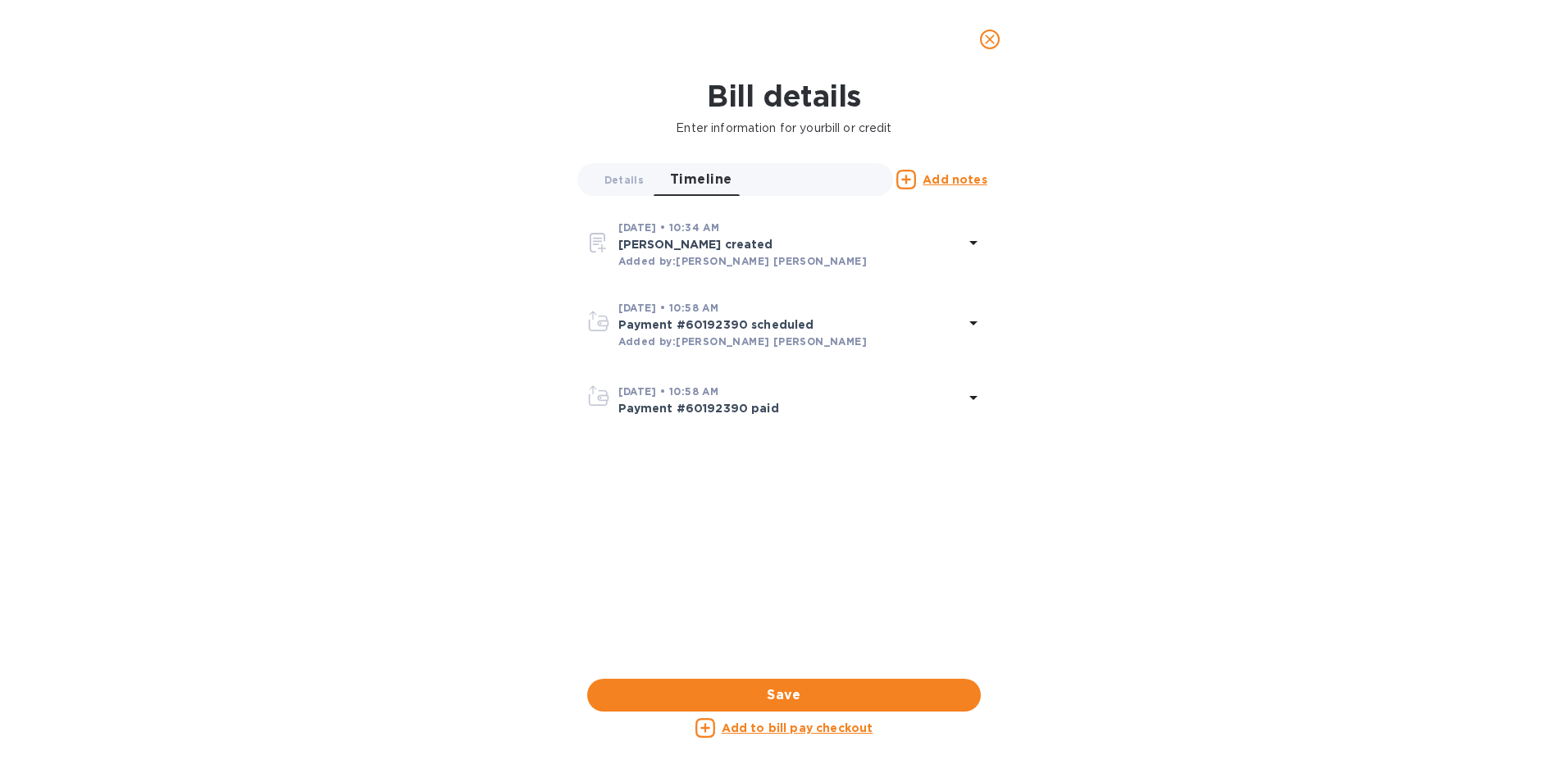
click at [753, 324] on p "Payment #60192390 scheduled" at bounding box center [791, 324] width 346 height 17
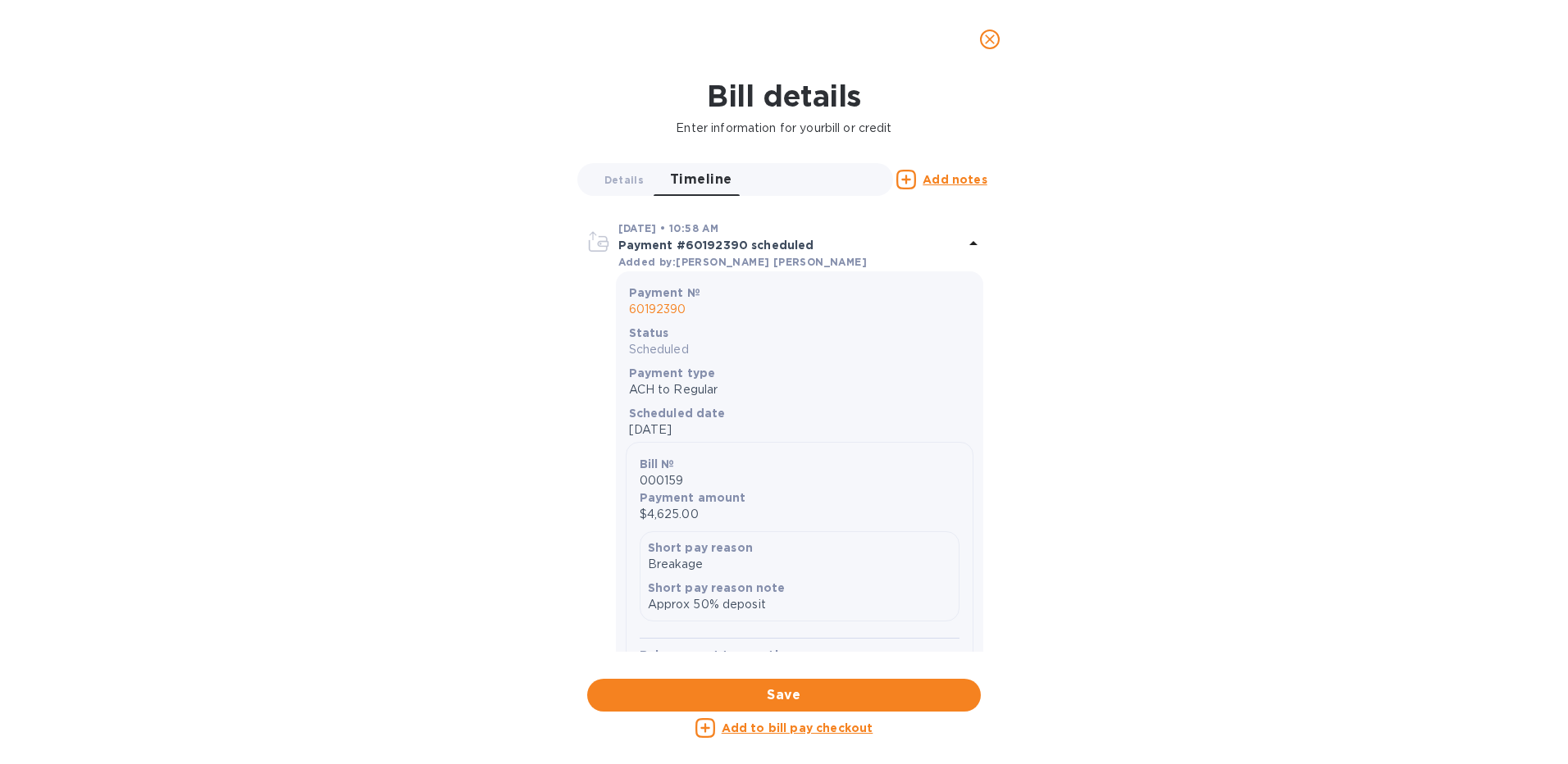
scroll to position [52, 0]
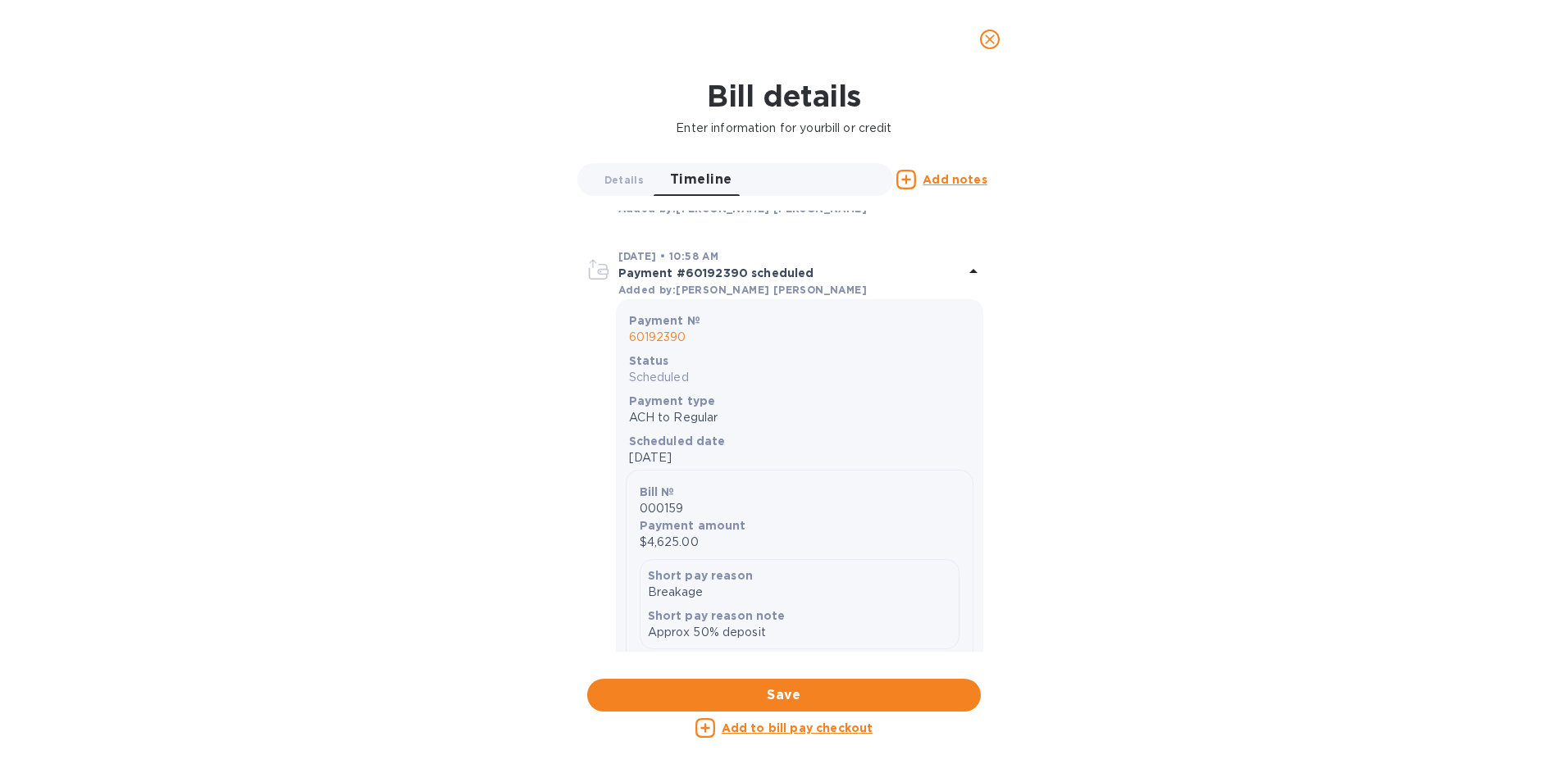
click at [655, 336] on p "60192390" at bounding box center [800, 337] width 341 height 17
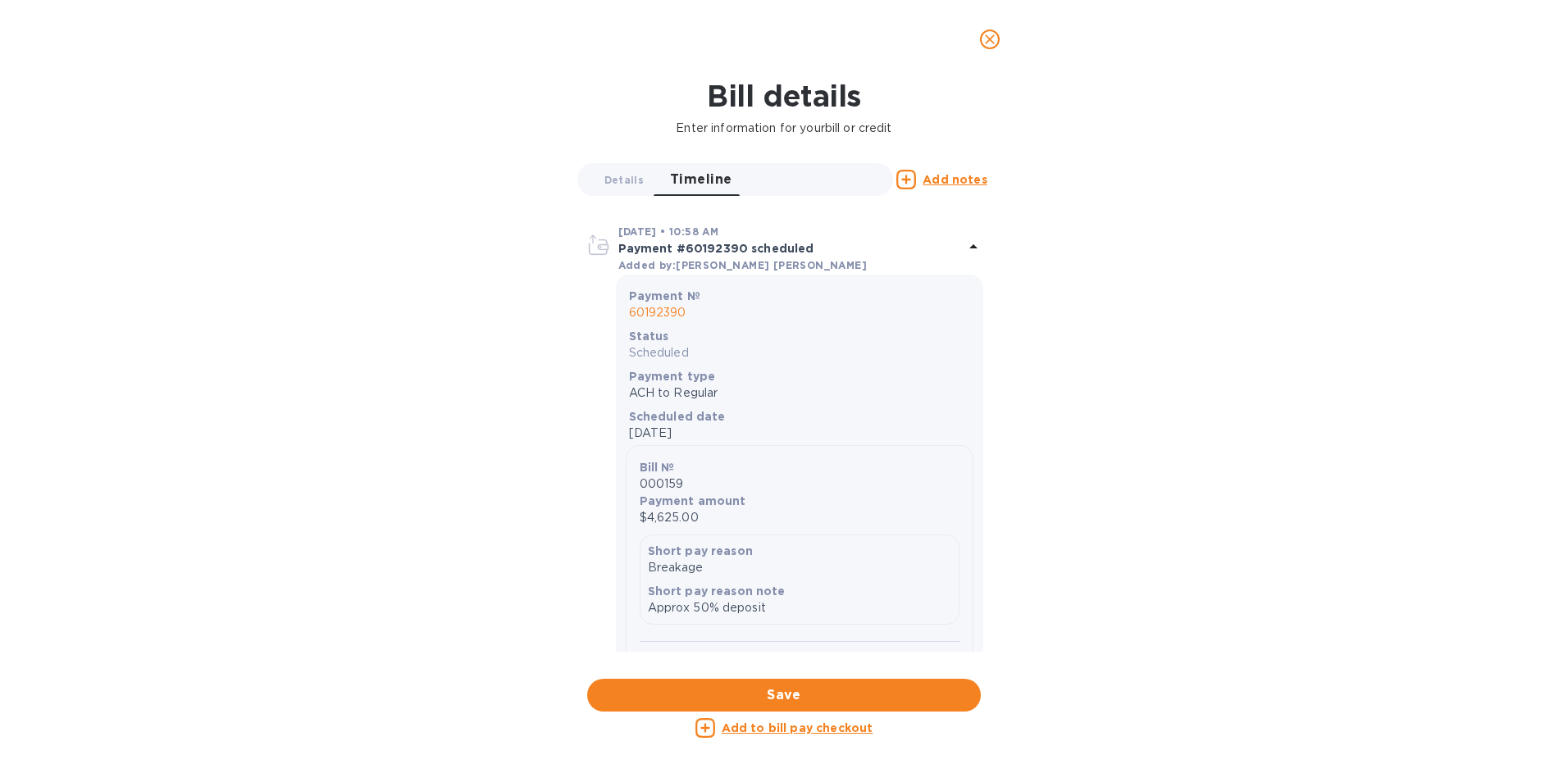
scroll to position [0, 0]
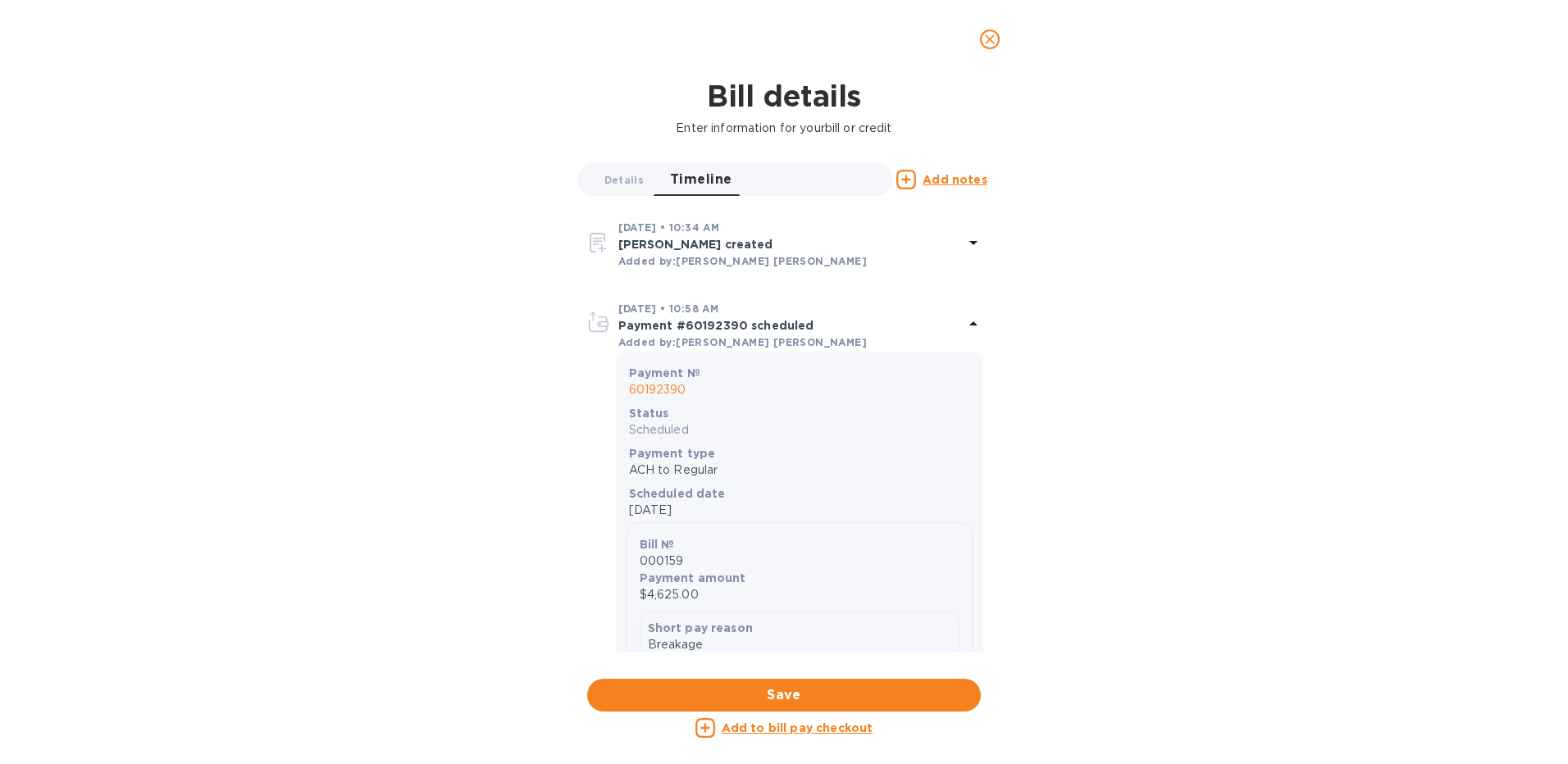
click at [728, 321] on p "Payment #60192390 scheduled" at bounding box center [791, 325] width 346 height 17
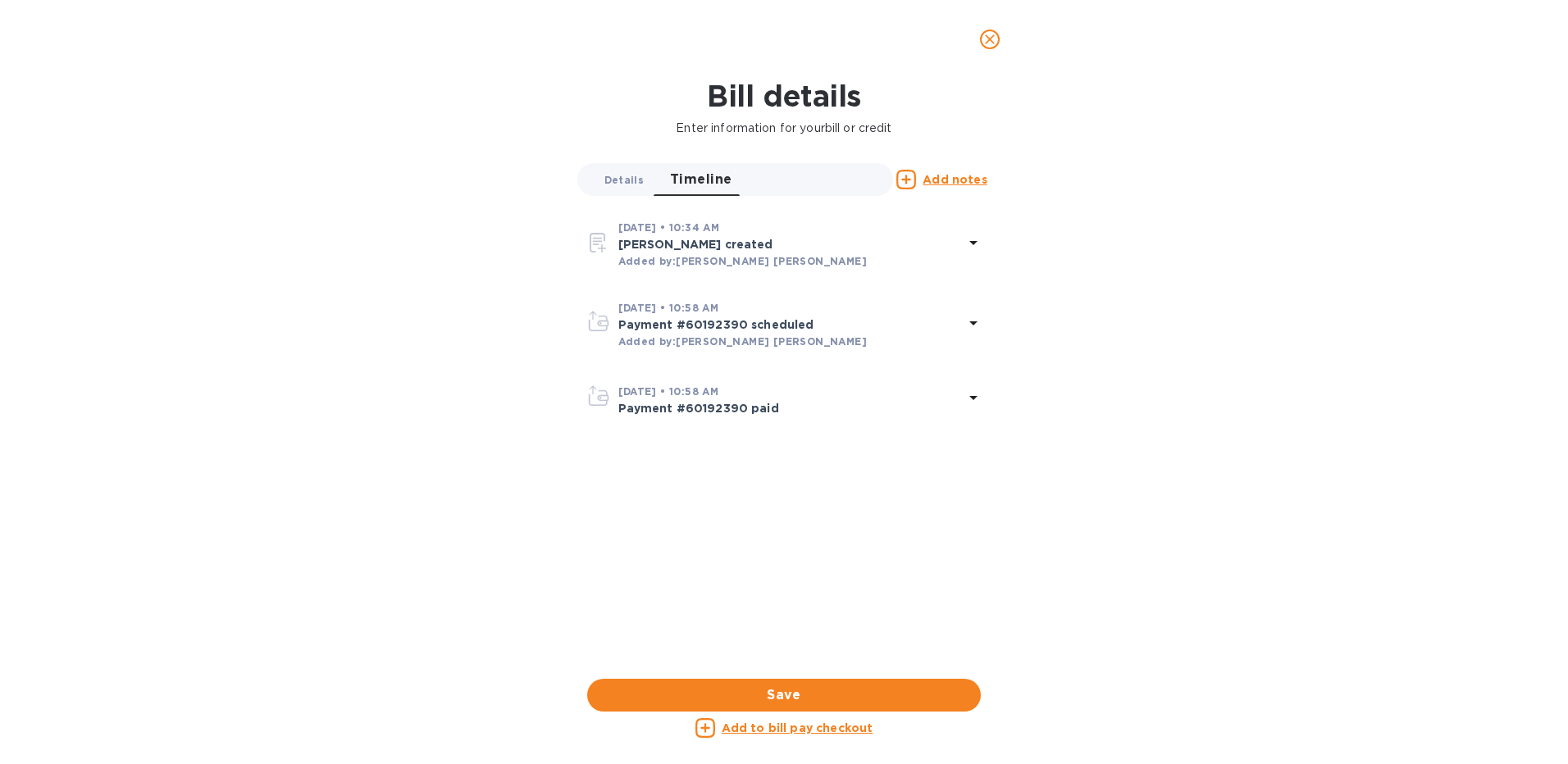
click at [629, 177] on span "Details 0" at bounding box center [624, 179] width 39 height 17
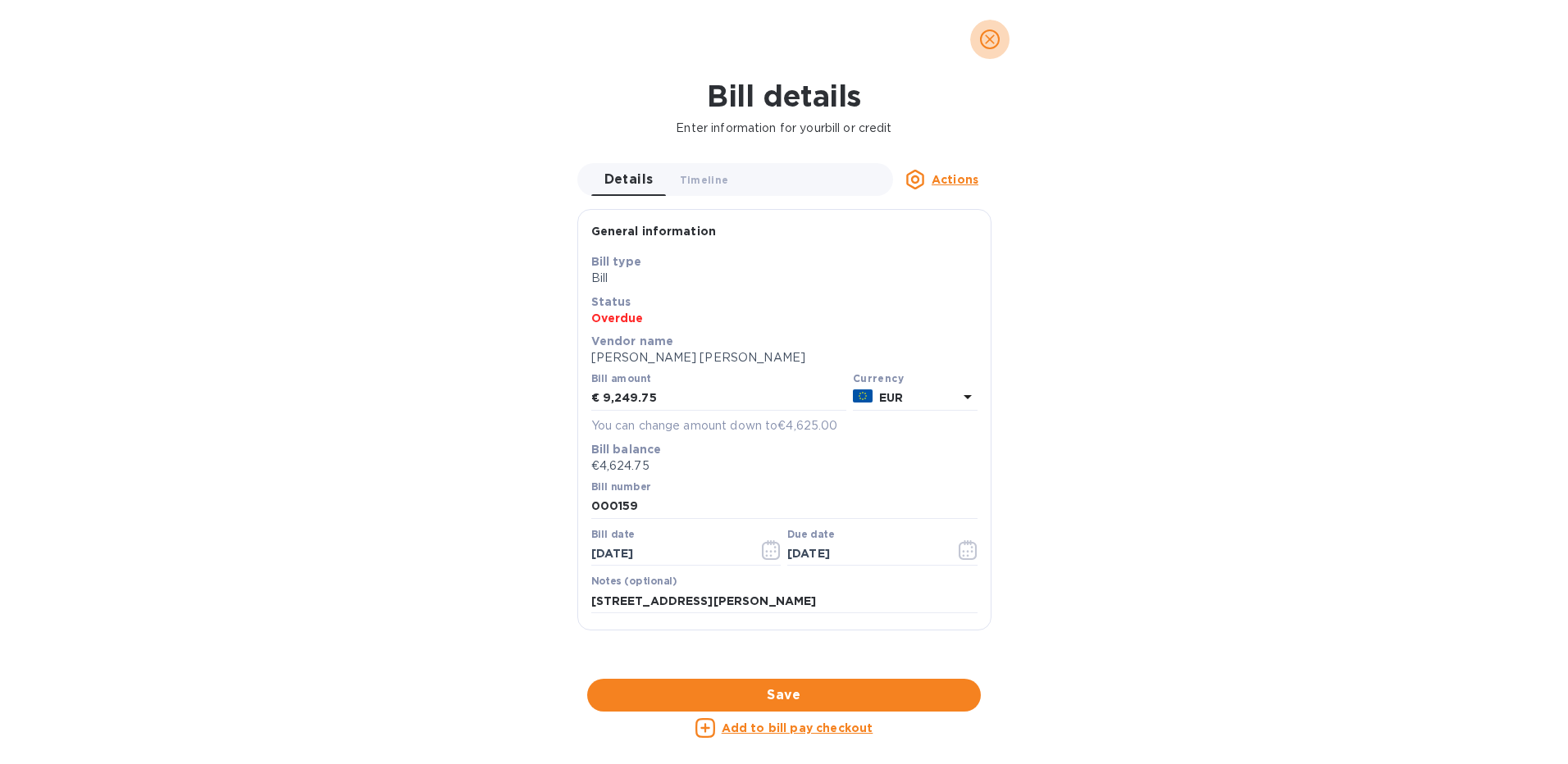
click at [989, 36] on icon "close" at bounding box center [990, 39] width 17 height 17
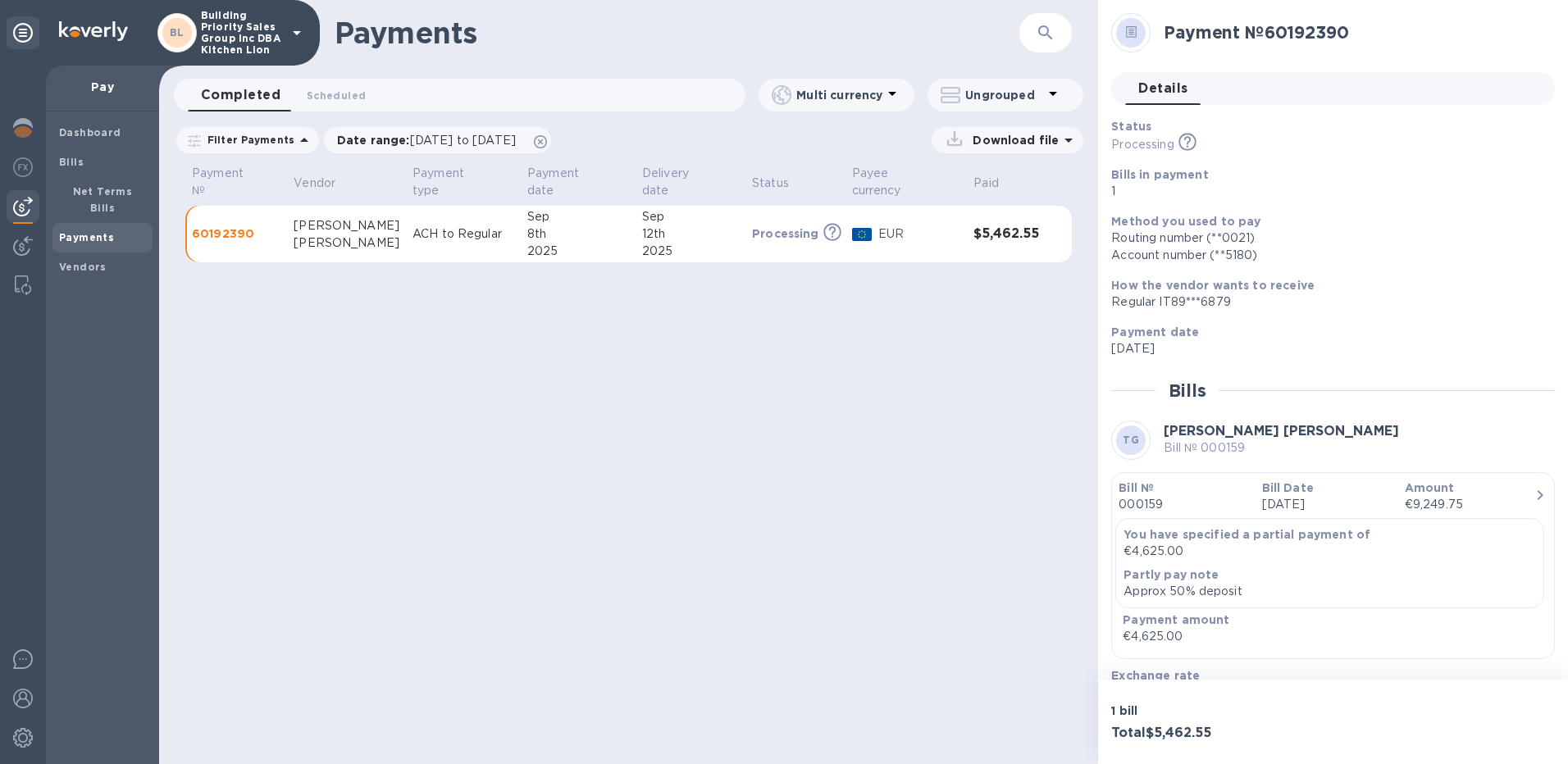
click at [1136, 36] on icon at bounding box center [1131, 32] width 11 height 12
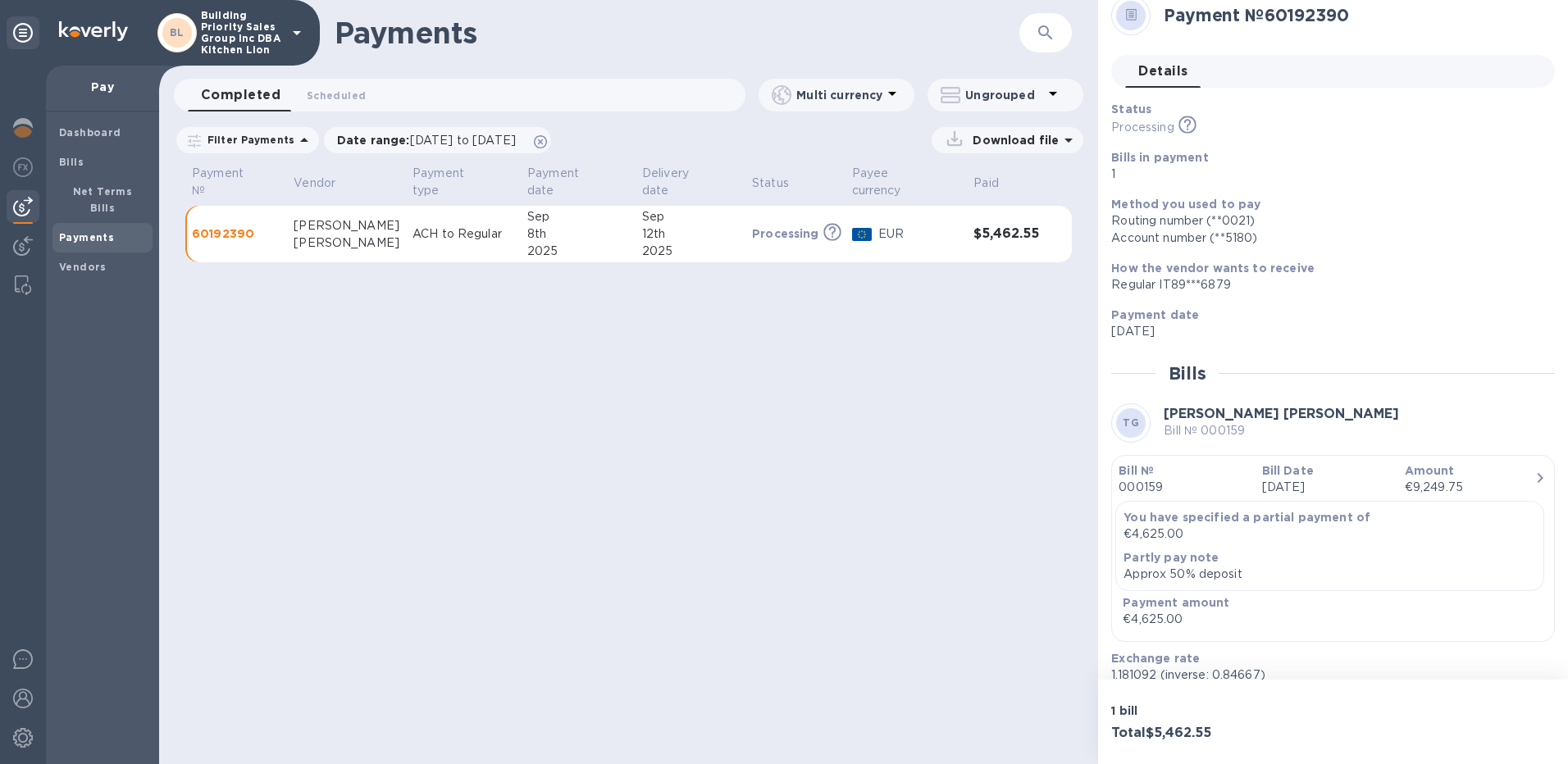
scroll to position [11, 0]
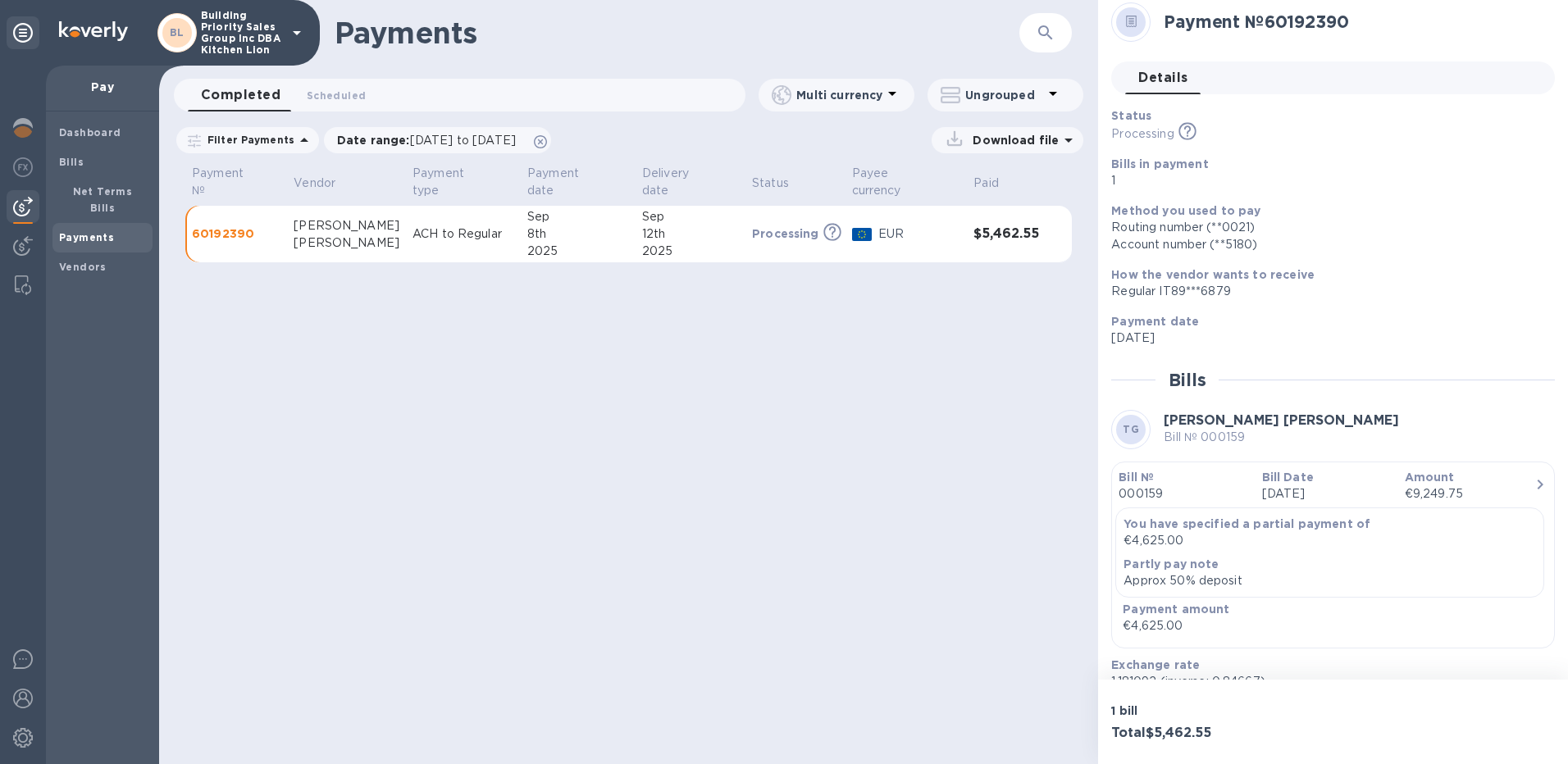
click at [1141, 23] on div at bounding box center [1131, 22] width 30 height 30
click at [1413, 497] on div "€9,249.75" at bounding box center [1470, 493] width 130 height 17
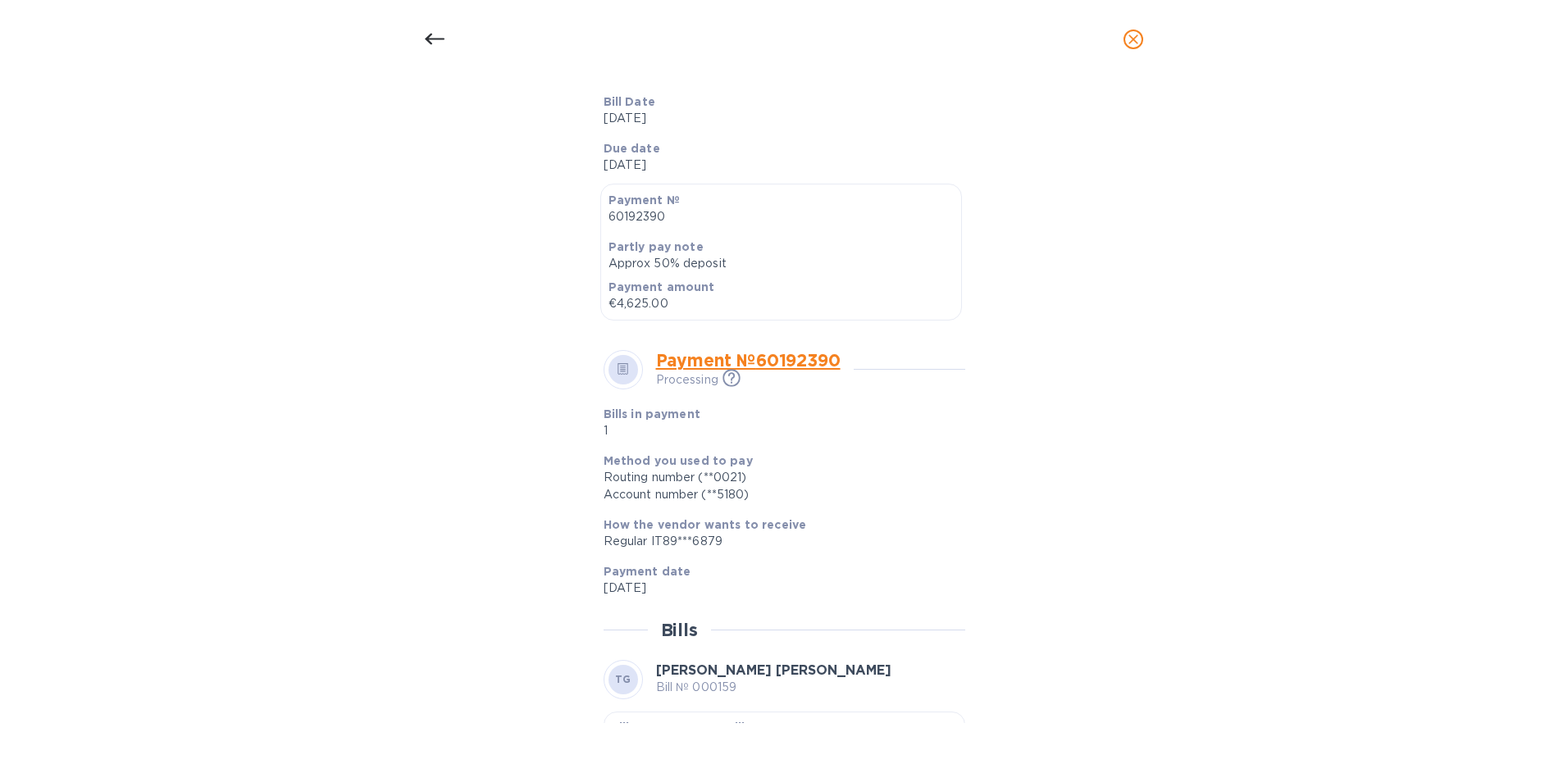
scroll to position [689, 0]
